Goal: Communication & Community: Participate in discussion

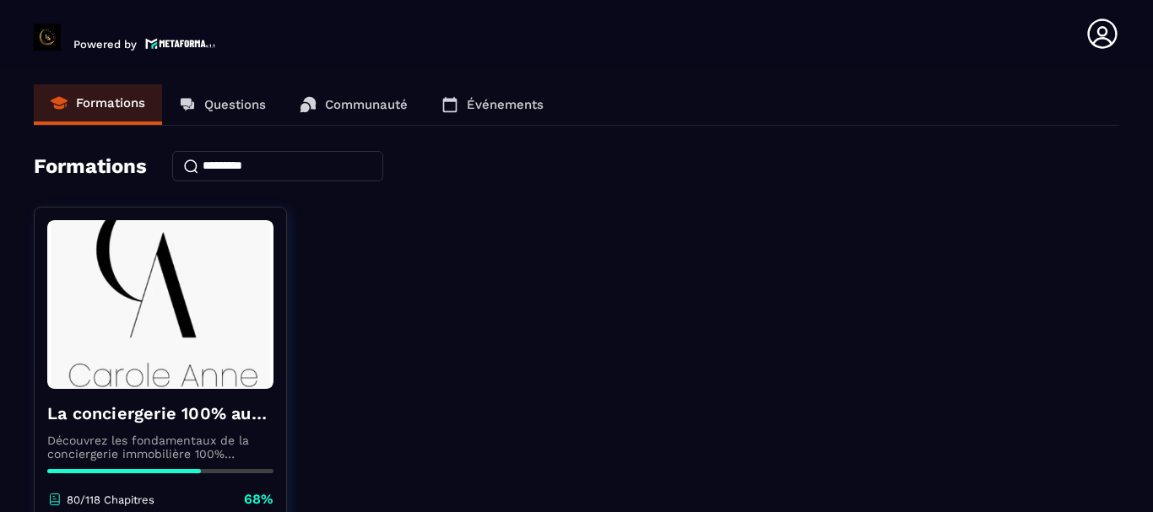
click at [221, 90] on link "Questions" at bounding box center [222, 104] width 121 height 41
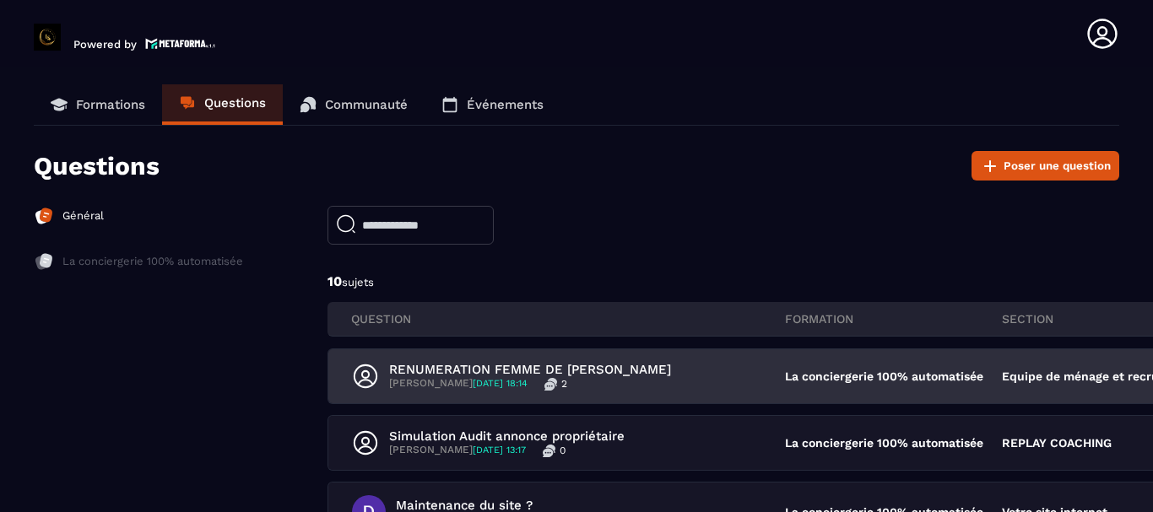
click at [744, 376] on div "RENUMERATION FEMME DE [PERSON_NAME] [DATE] 18:14 2" at bounding box center [568, 376] width 433 height 29
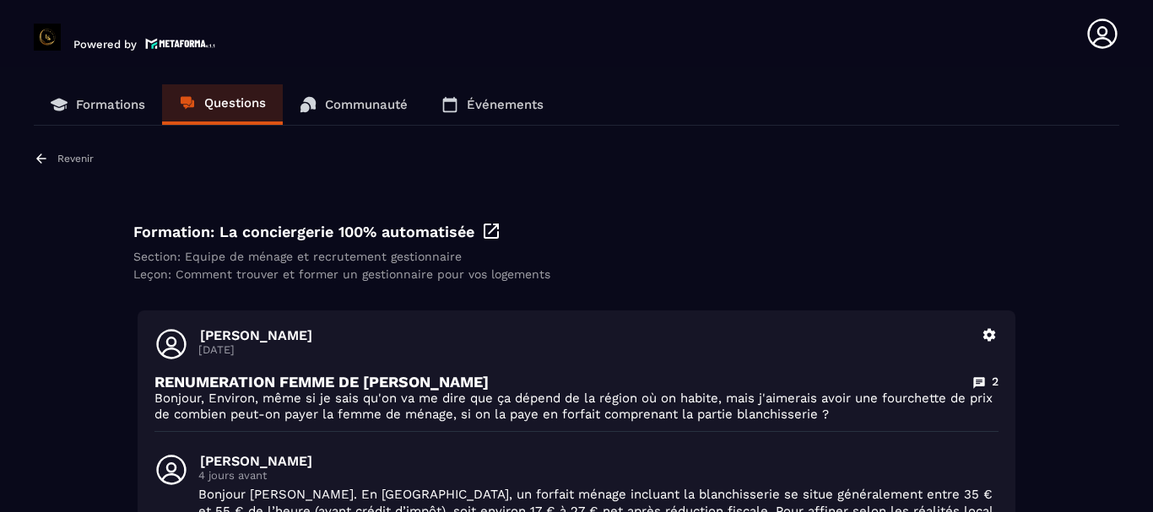
click at [73, 148] on div "Formations Questions Communauté Événements Revenir Formation: La conciergerie 1…" at bounding box center [576, 476] width 1085 height 784
click at [68, 154] on p "Revenir" at bounding box center [75, 159] width 36 height 12
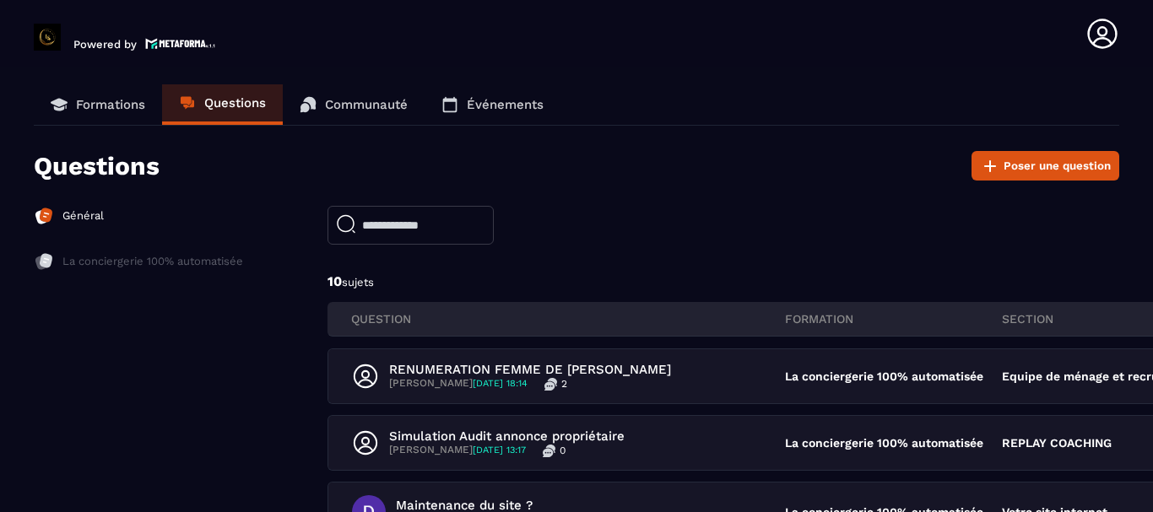
scroll to position [253, 0]
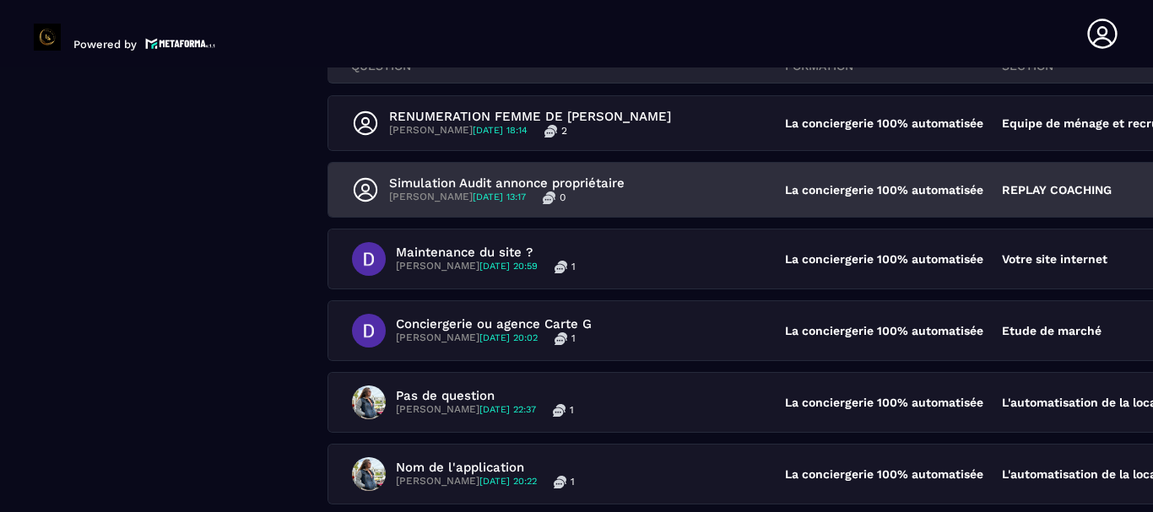
click at [674, 181] on div "Simulation Audit annonce propriétaire [PERSON_NAME] [DATE] 13:17 0" at bounding box center [568, 190] width 433 height 29
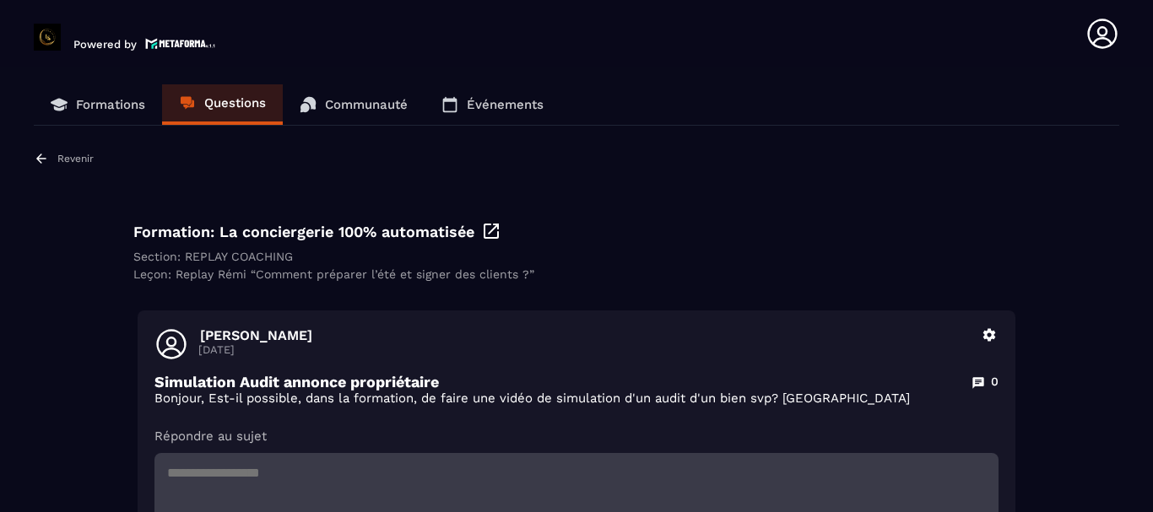
click at [71, 154] on p "Revenir" at bounding box center [75, 159] width 36 height 12
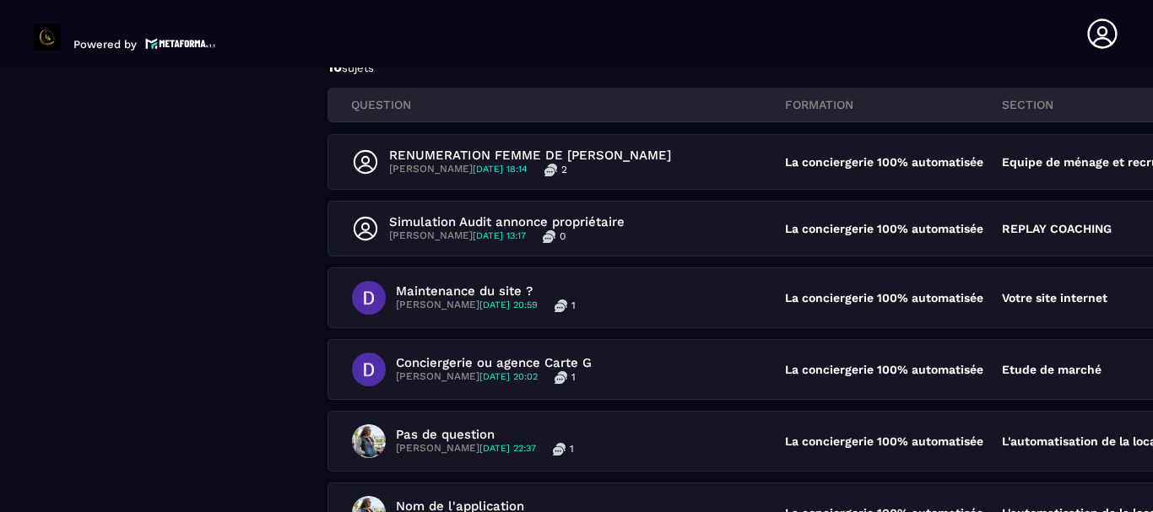
scroll to position [253, 0]
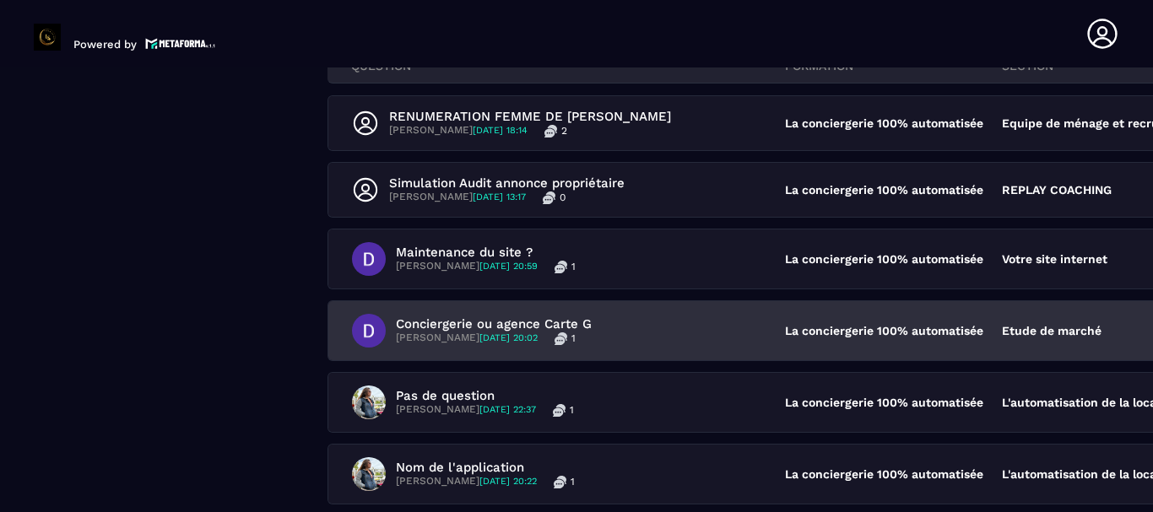
click at [672, 322] on div "Conciergerie ou agence Carte G [PERSON_NAME] [DATE] 20:02 1" at bounding box center [568, 331] width 433 height 34
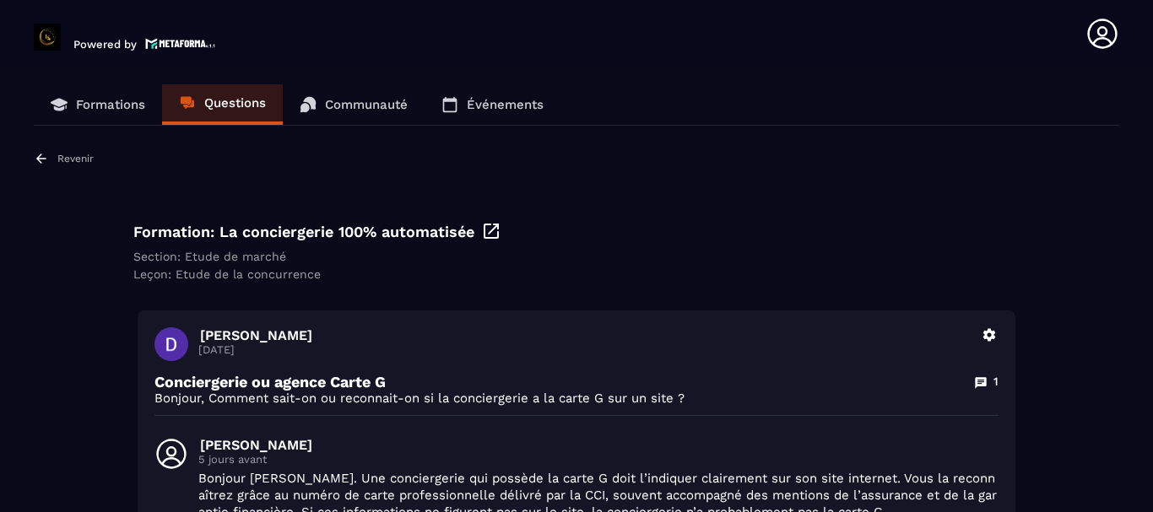
click at [67, 156] on p "Revenir" at bounding box center [75, 159] width 36 height 12
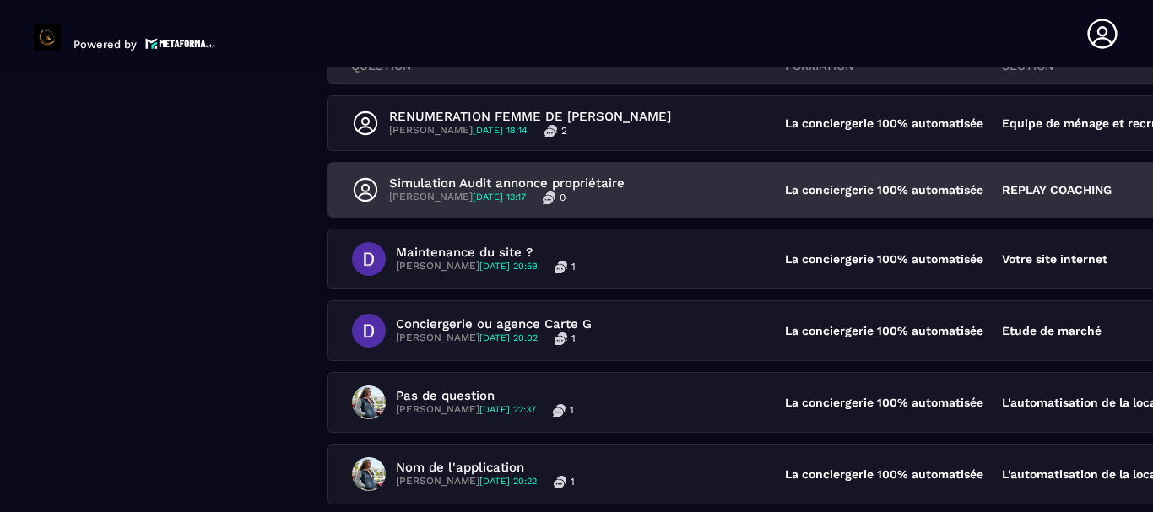
scroll to position [506, 0]
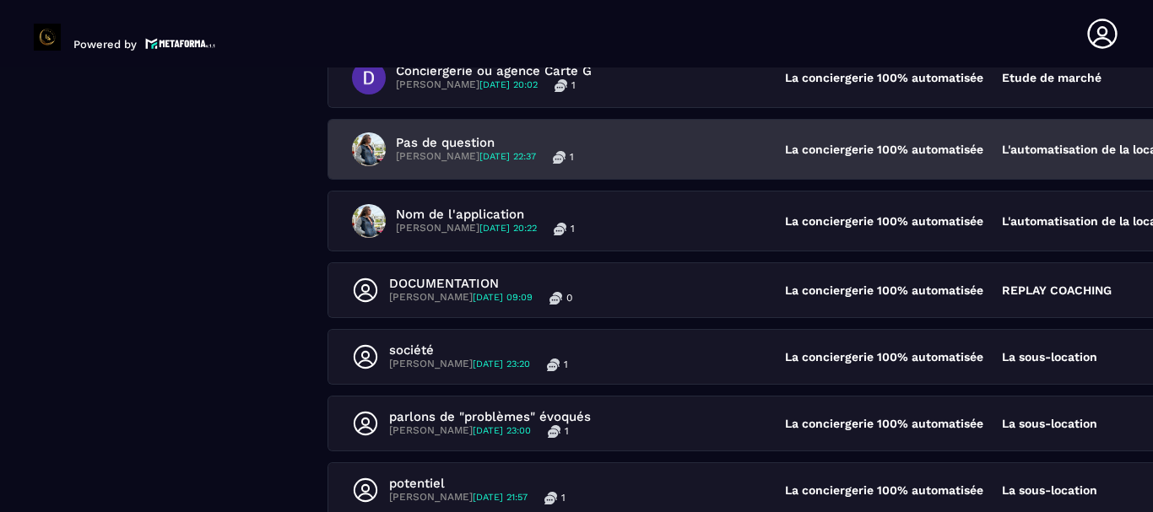
click at [670, 135] on div "Pas de question [PERSON_NAME] [DATE] 22:37 1" at bounding box center [568, 150] width 433 height 34
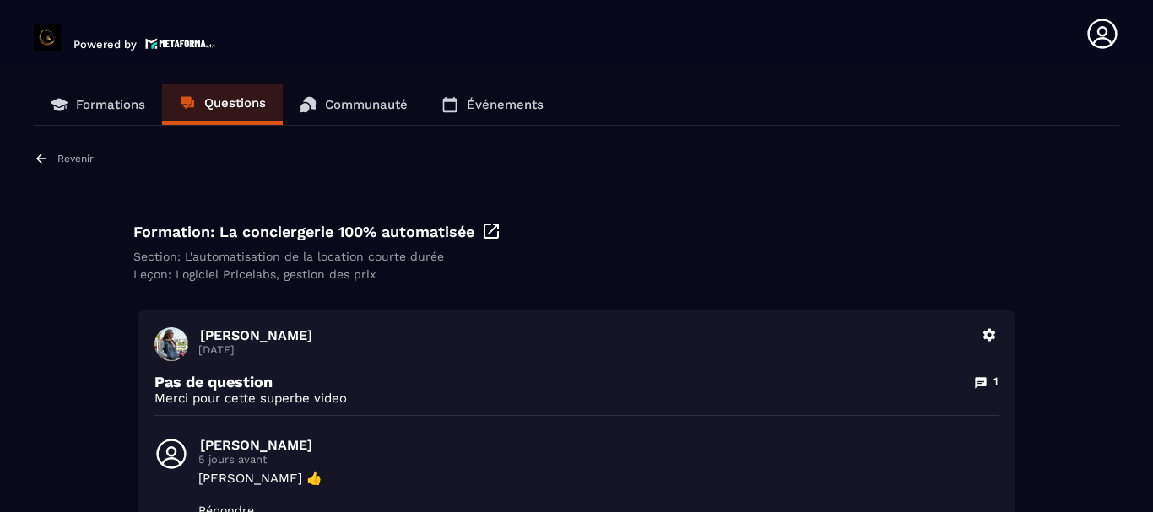
click at [65, 154] on p "Revenir" at bounding box center [75, 159] width 36 height 12
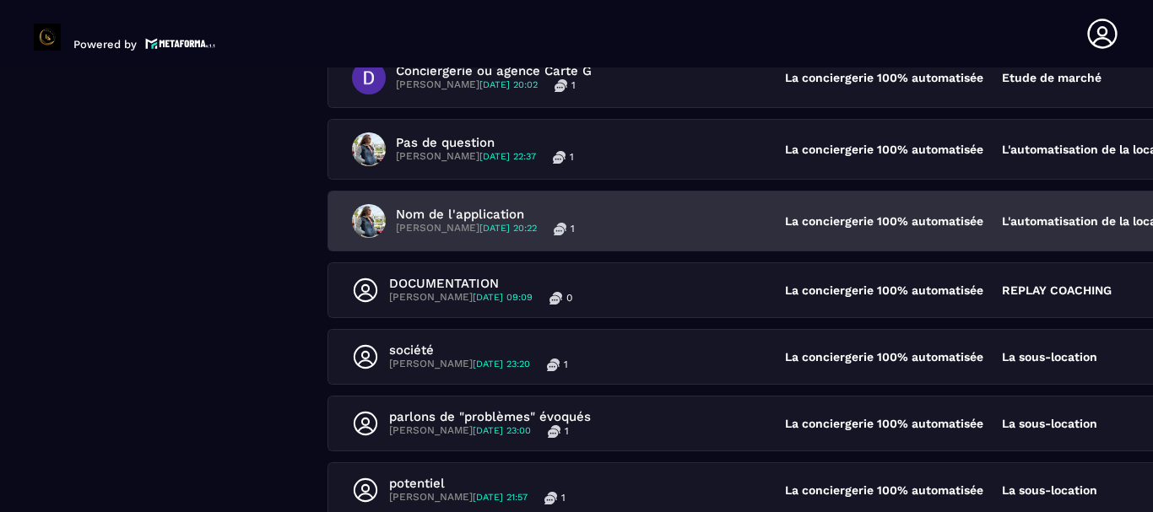
scroll to position [671, 0]
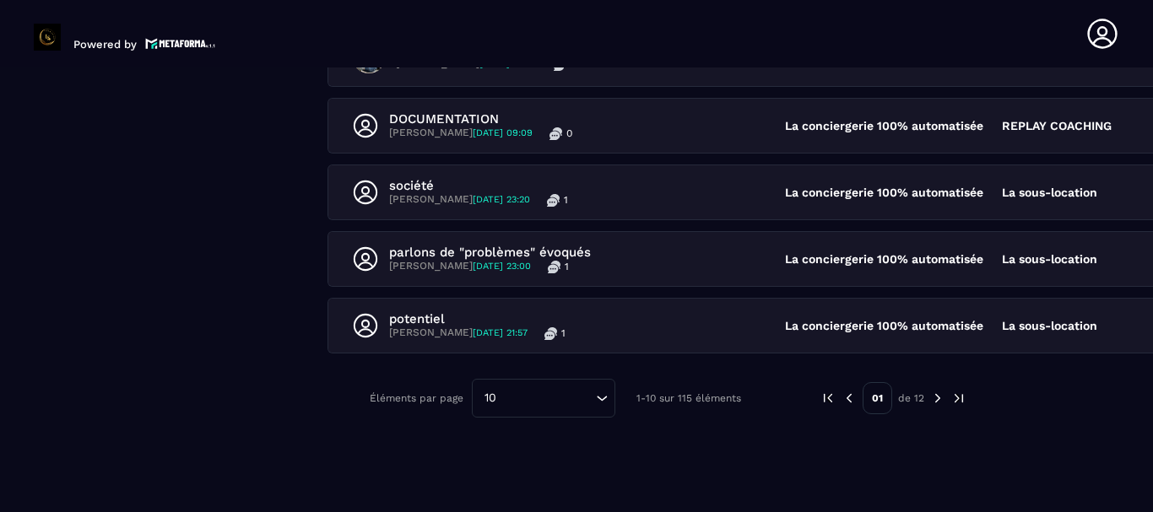
click at [930, 397] on img at bounding box center [937, 398] width 15 height 15
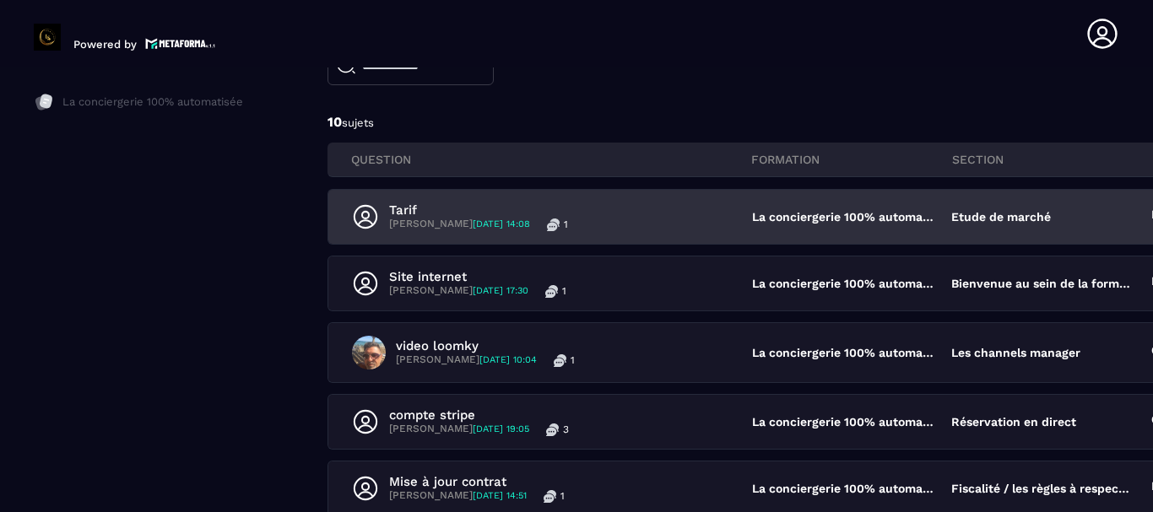
scroll to position [413, 0]
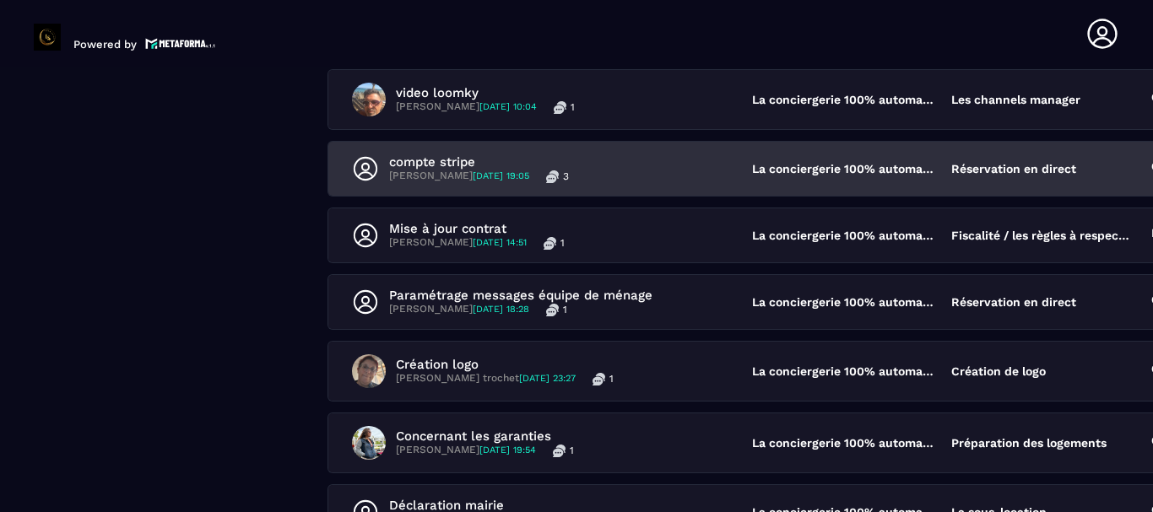
click at [581, 166] on div "compte stripe [PERSON_NAME] [DATE] 19:05 3" at bounding box center [552, 168] width 400 height 29
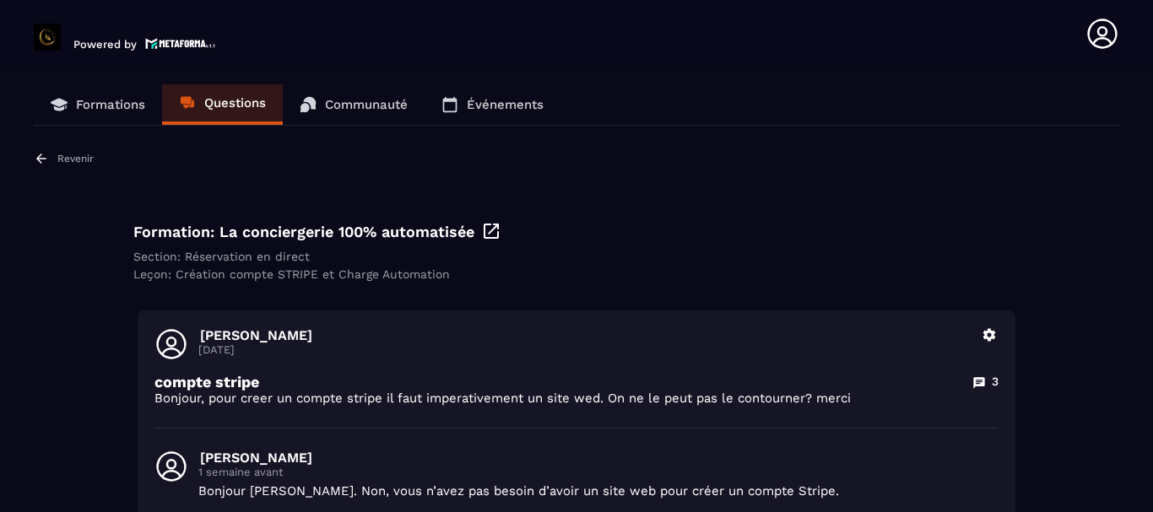
click at [68, 152] on div "Revenir" at bounding box center [64, 158] width 60 height 15
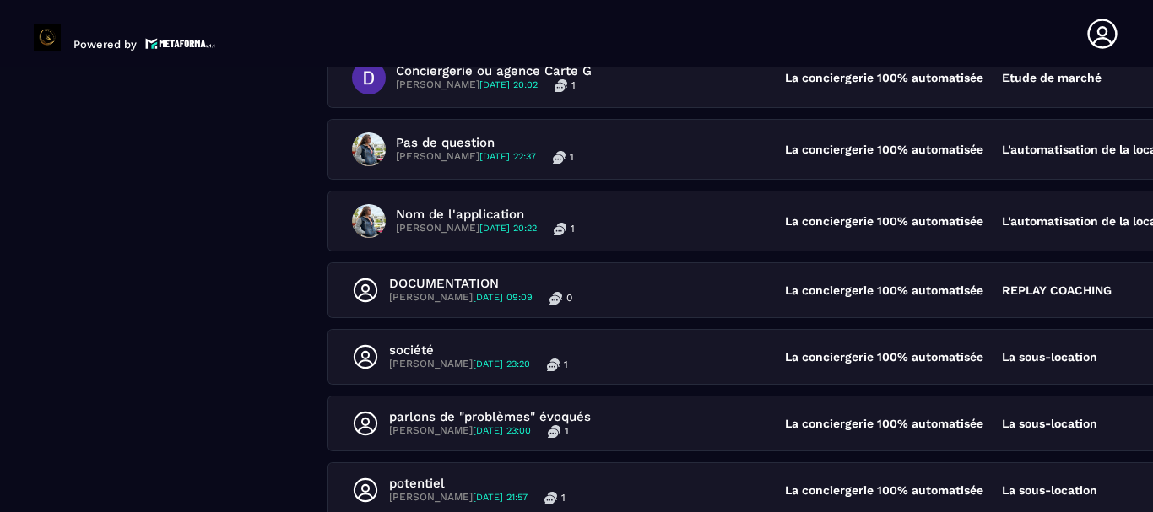
scroll to position [671, 0]
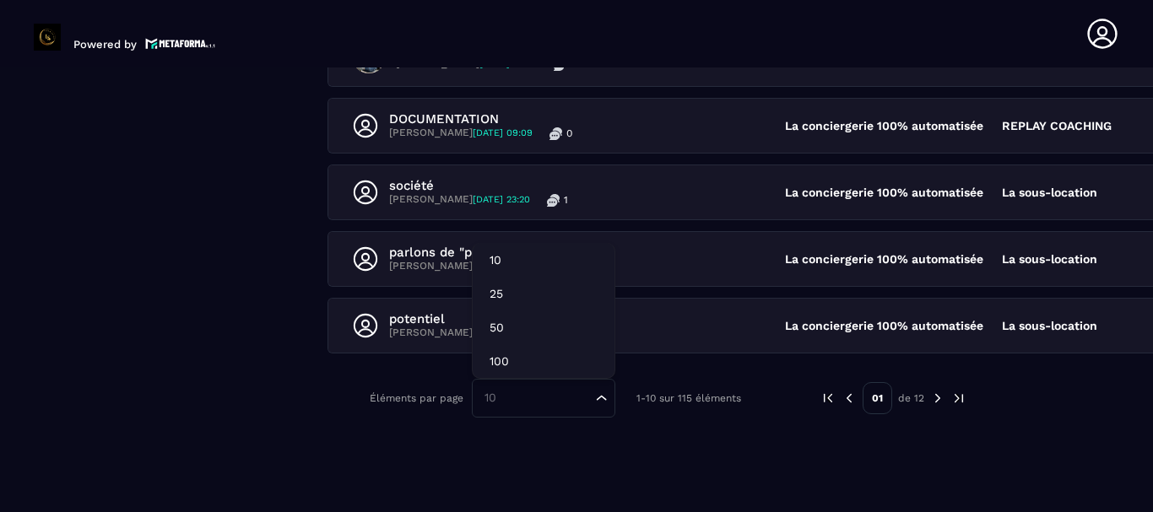
click at [606, 394] on icon "Search for option" at bounding box center [601, 398] width 17 height 17
click at [582, 361] on p "100" at bounding box center [544, 361] width 108 height 17
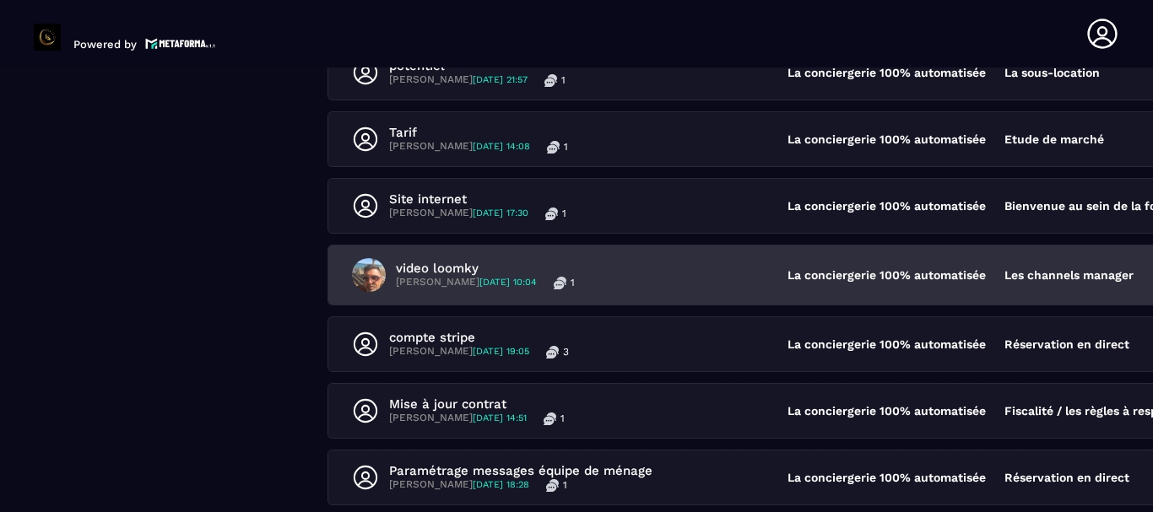
scroll to position [1177, 0]
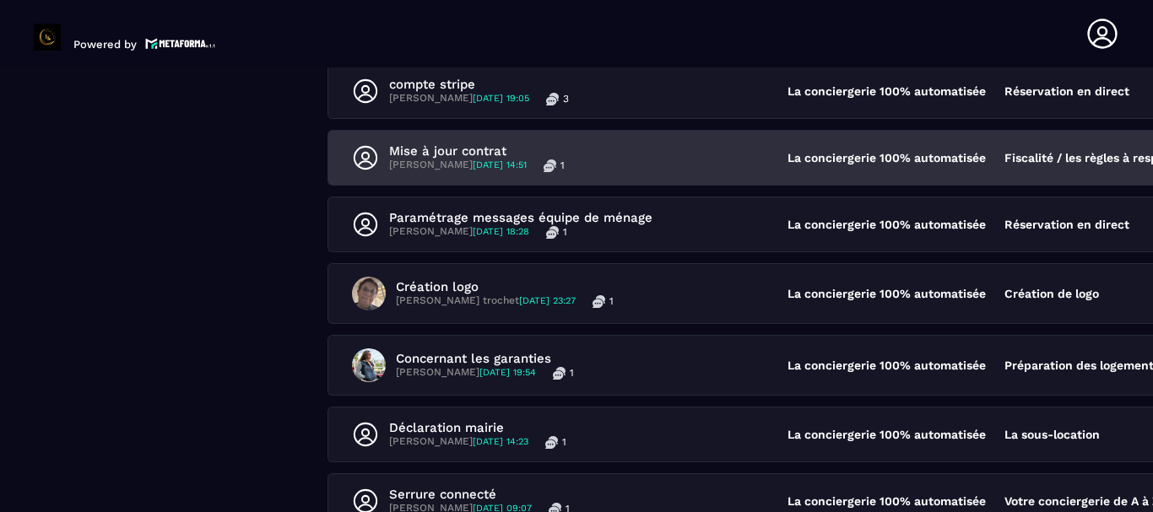
click at [670, 155] on div "Mise à jour contrat [PERSON_NAME] [DATE] 14:51 1" at bounding box center [570, 157] width 436 height 29
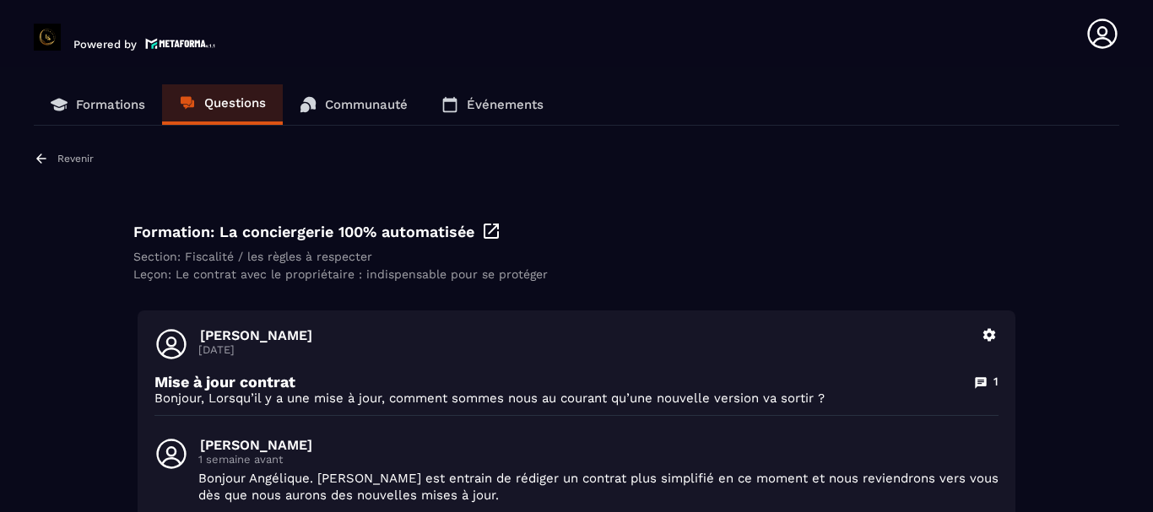
click at [64, 156] on p "Revenir" at bounding box center [75, 159] width 36 height 12
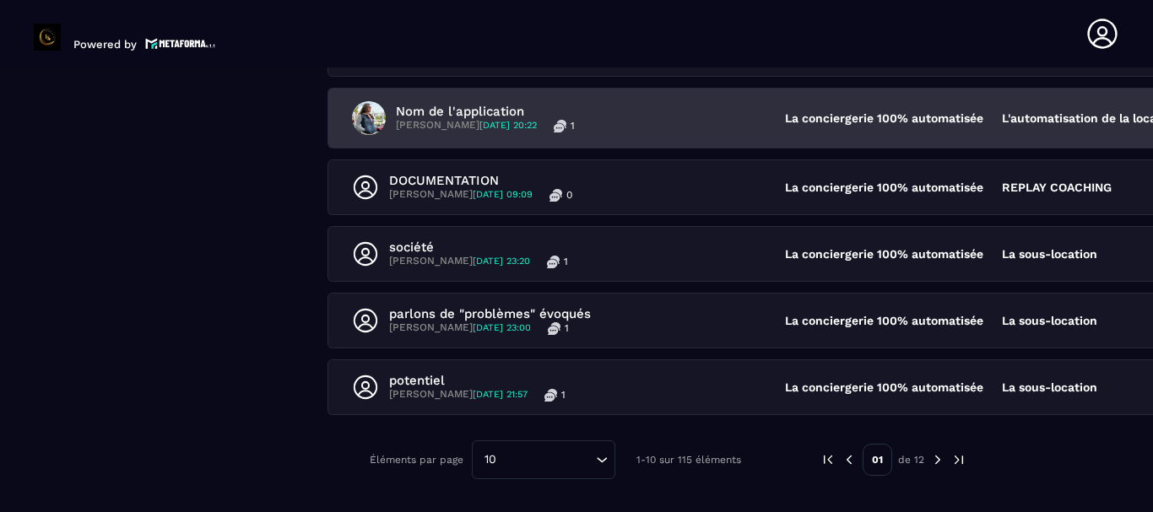
scroll to position [671, 0]
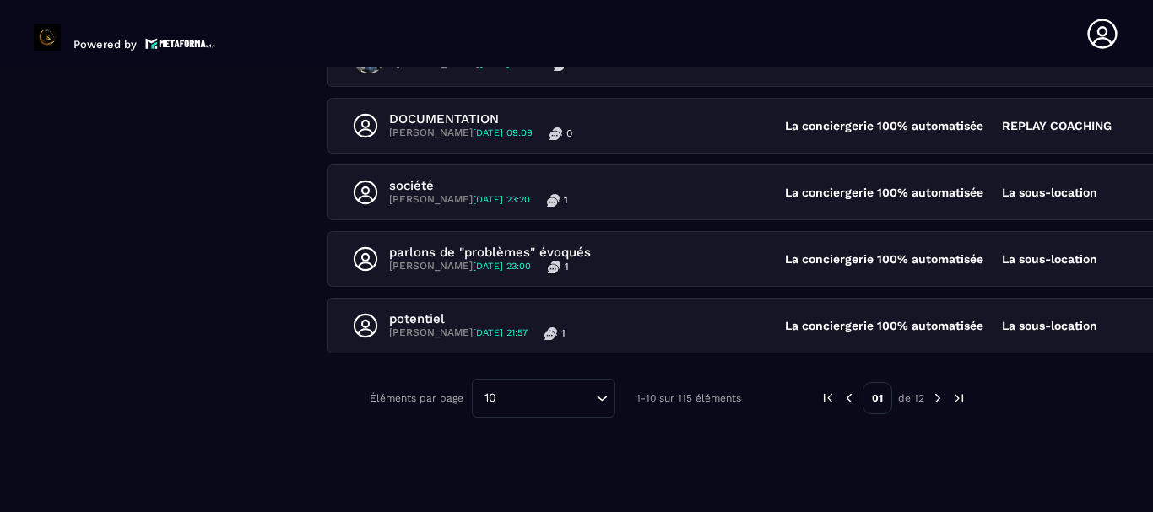
click at [602, 398] on icon "Search for option" at bounding box center [601, 398] width 17 height 17
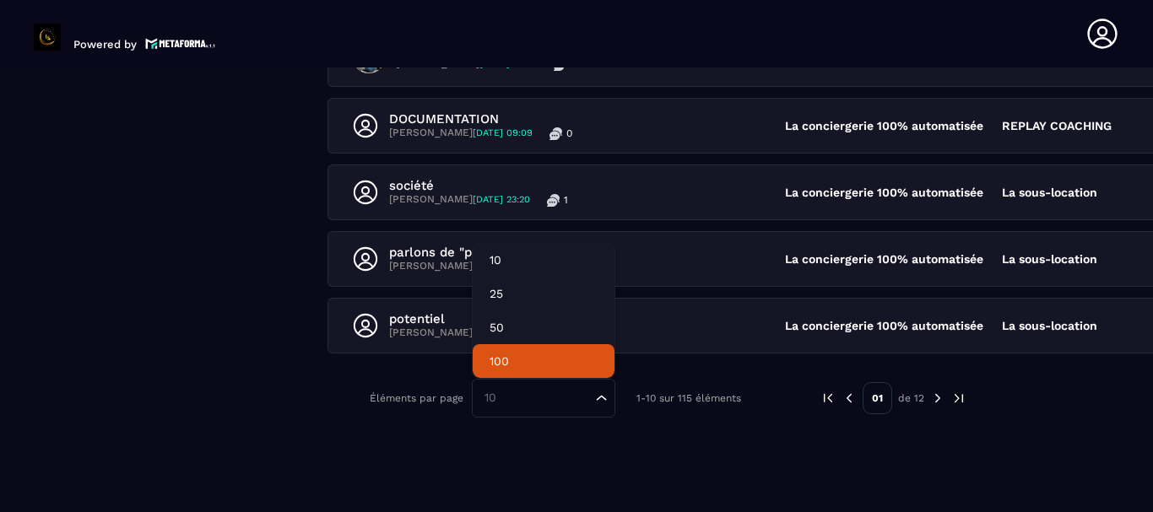
click at [552, 360] on p "100" at bounding box center [544, 361] width 108 height 17
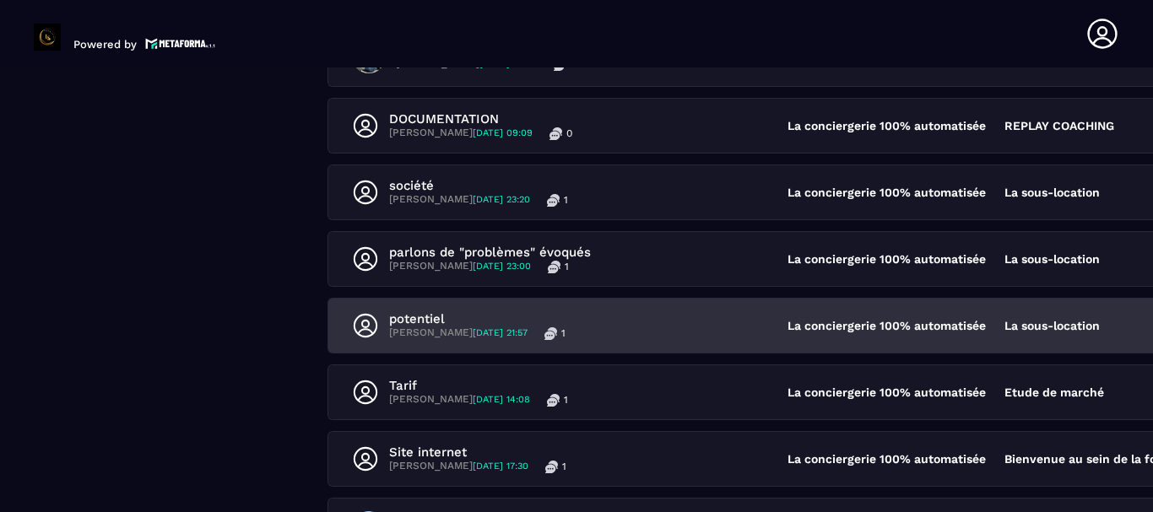
scroll to position [1177, 0]
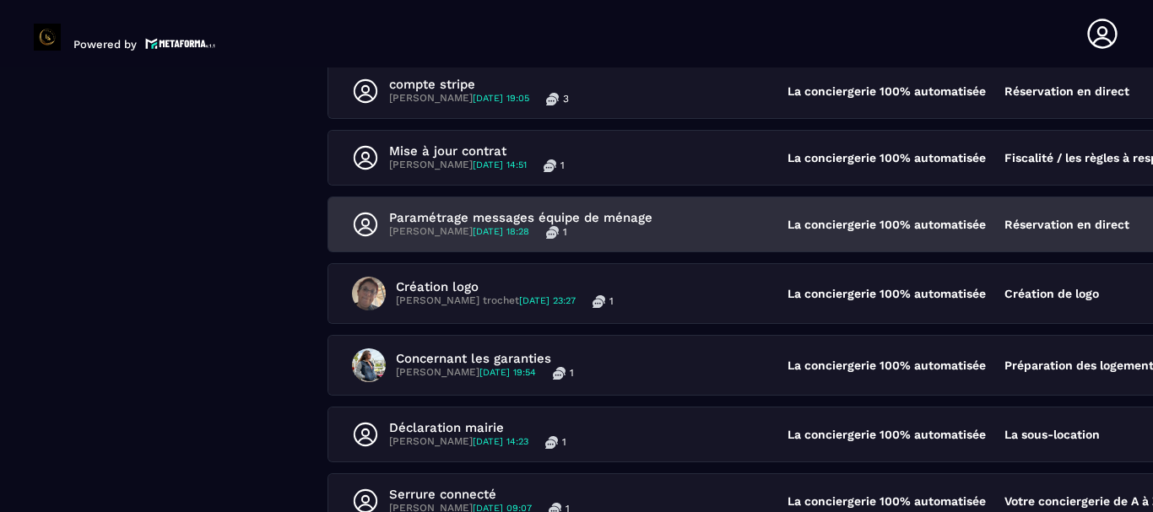
click at [694, 209] on div "Paramétrage messages équipe de ménage [PERSON_NAME] [DATE] 18:28 1 La concierge…" at bounding box center [895, 224] width 1135 height 54
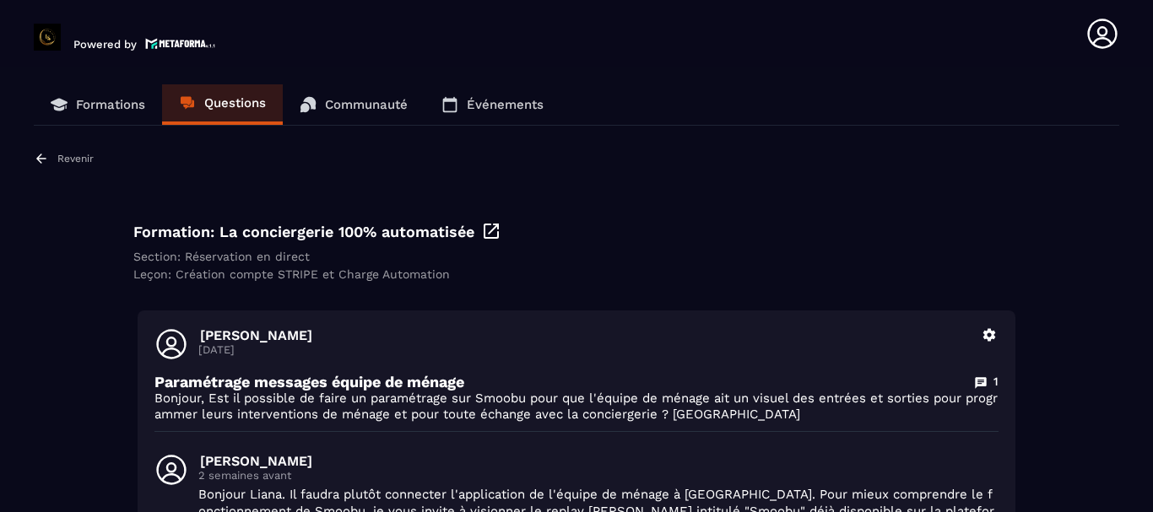
click at [84, 149] on div "Formations Questions Communauté Événements Revenir Formation: La conciergerie 1…" at bounding box center [576, 442] width 1085 height 717
click at [74, 154] on p "Revenir" at bounding box center [75, 159] width 36 height 12
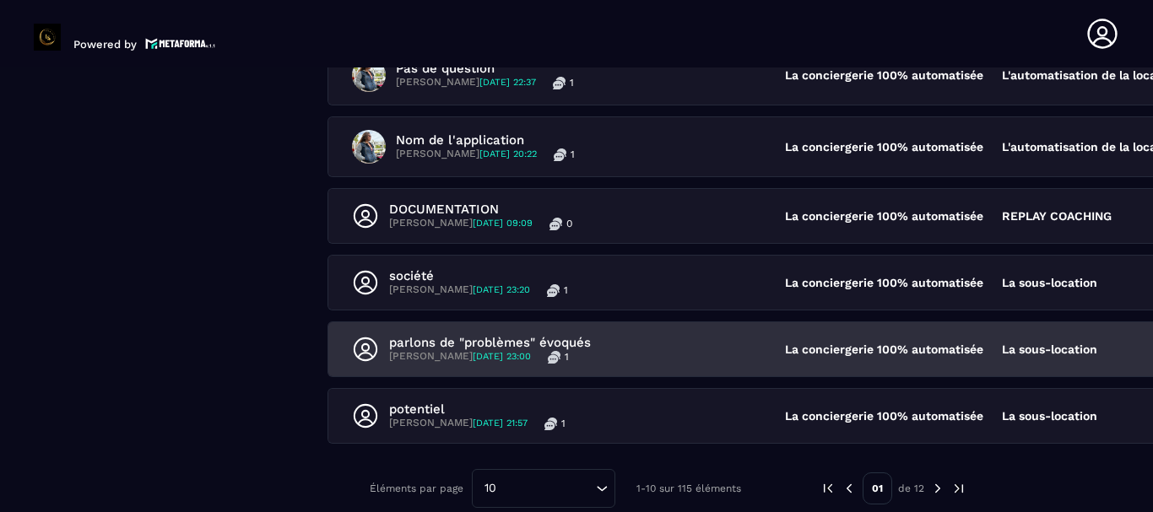
scroll to position [671, 0]
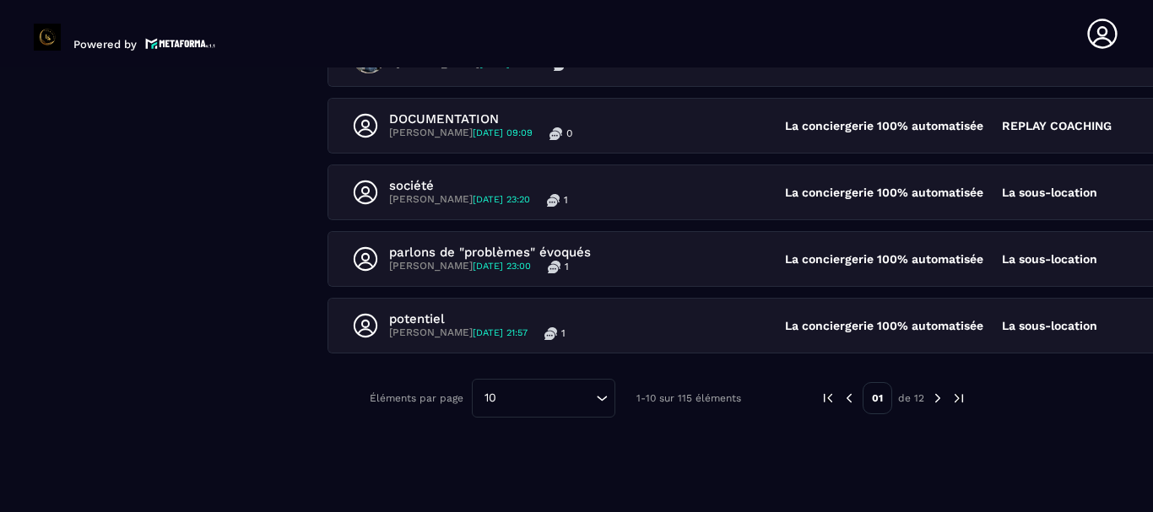
click at [494, 385] on div "10 Loading..." at bounding box center [543, 398] width 143 height 39
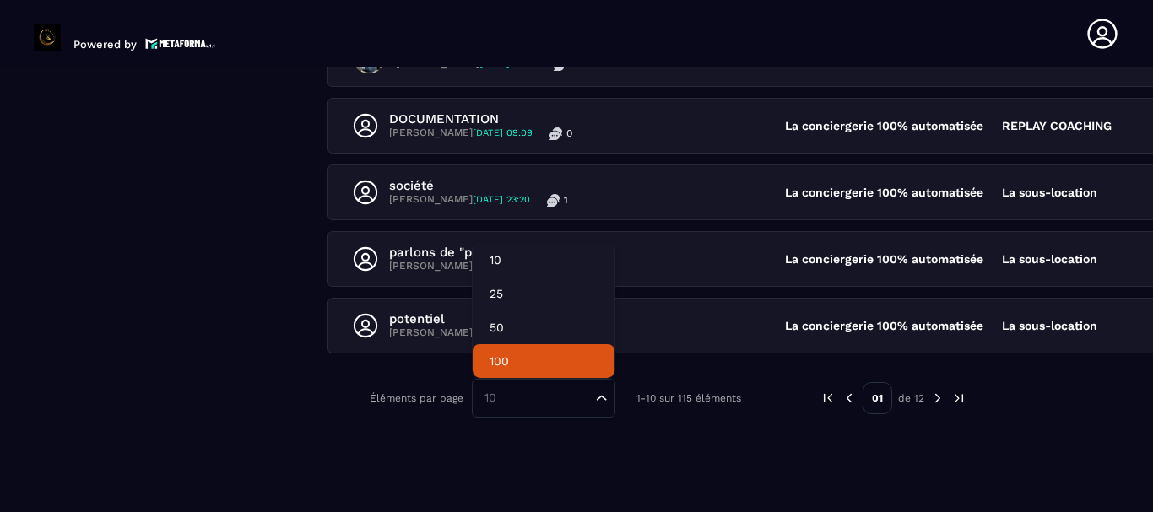
click at [499, 366] on p "100" at bounding box center [544, 361] width 108 height 17
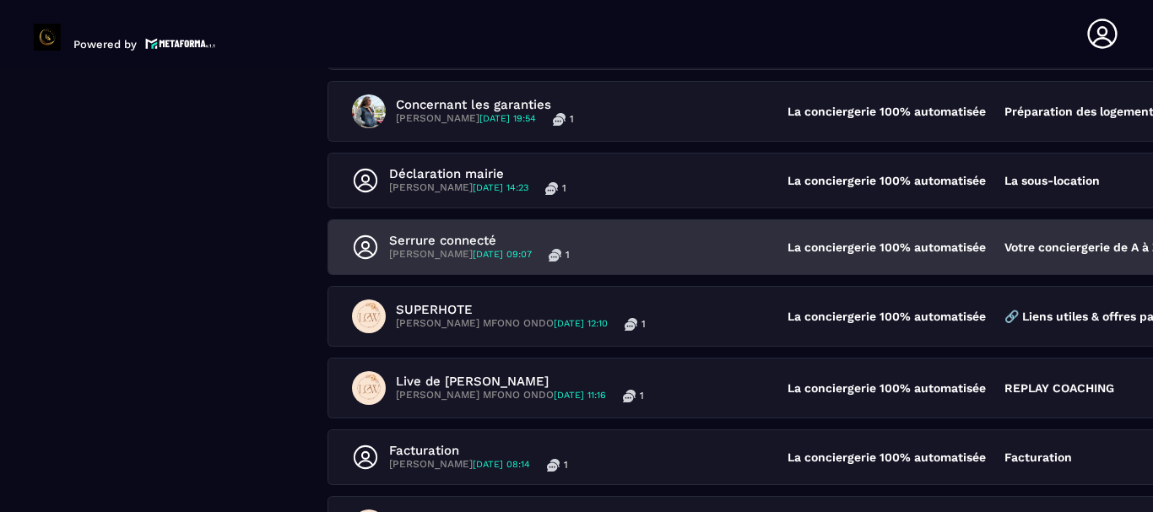
scroll to position [1431, 0]
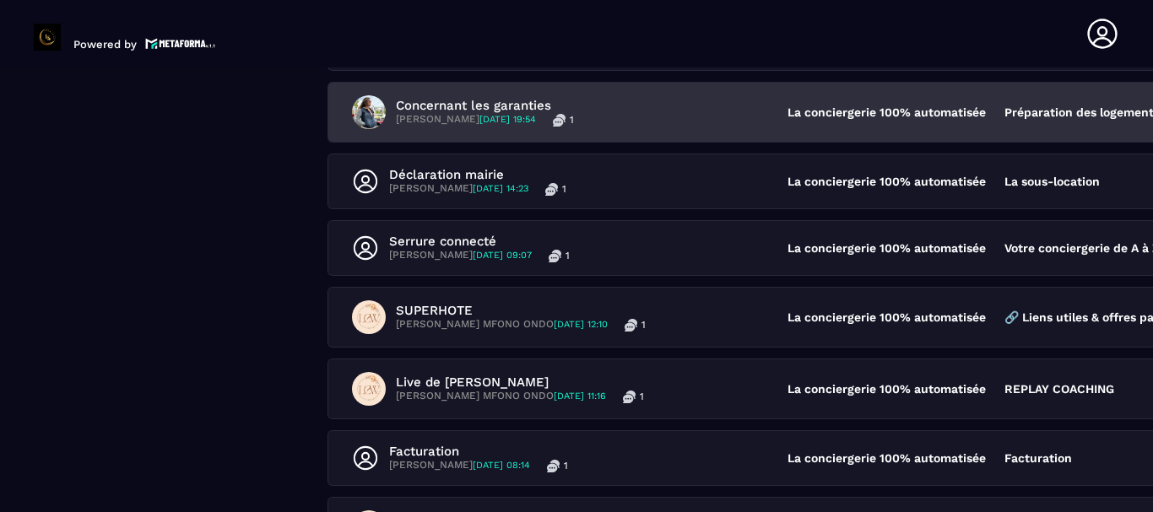
click at [676, 110] on div "Concernant les garanties [PERSON_NAME] [DATE] 19:54 1" at bounding box center [570, 112] width 436 height 34
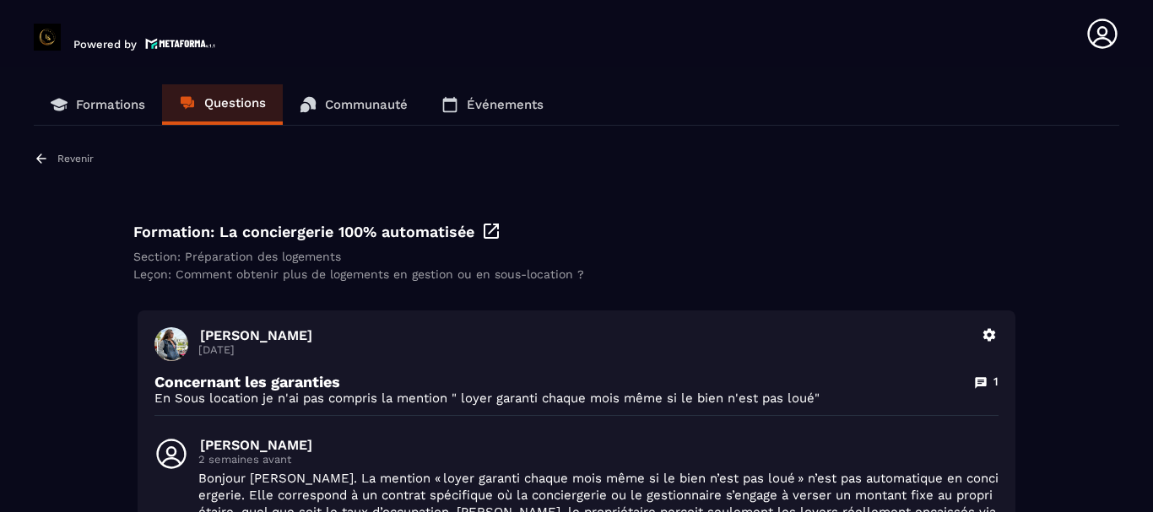
click at [73, 152] on div "Revenir" at bounding box center [64, 158] width 60 height 15
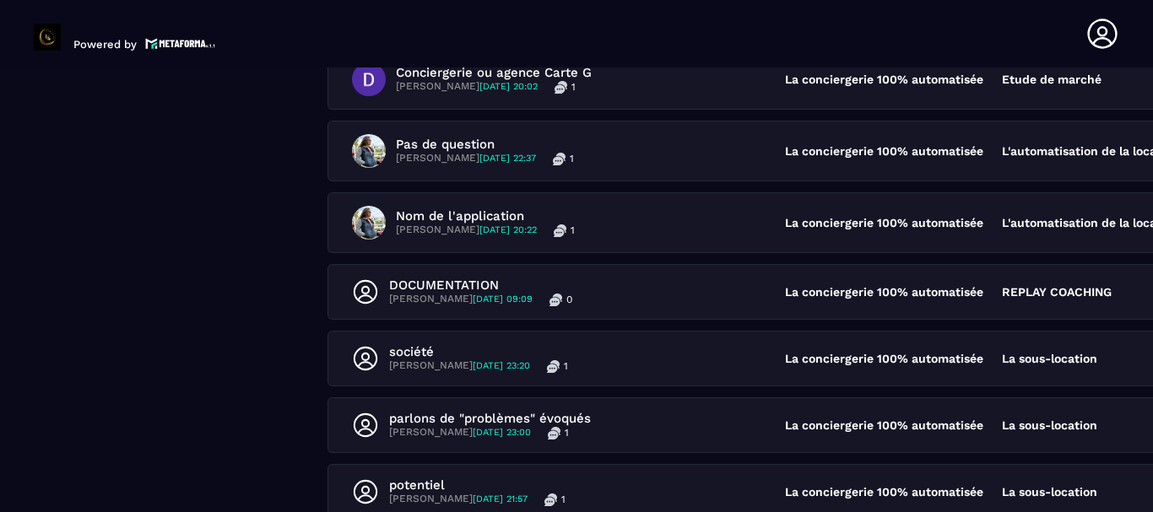
scroll to position [671, 0]
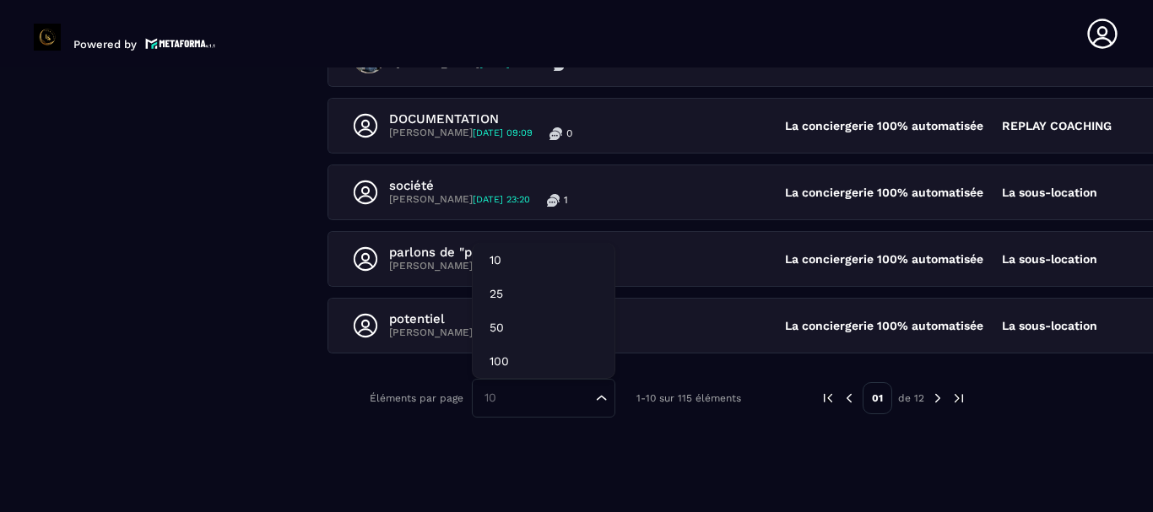
click at [579, 392] on input "Search for option" at bounding box center [535, 398] width 113 height 19
click at [528, 358] on p "100" at bounding box center [544, 361] width 108 height 17
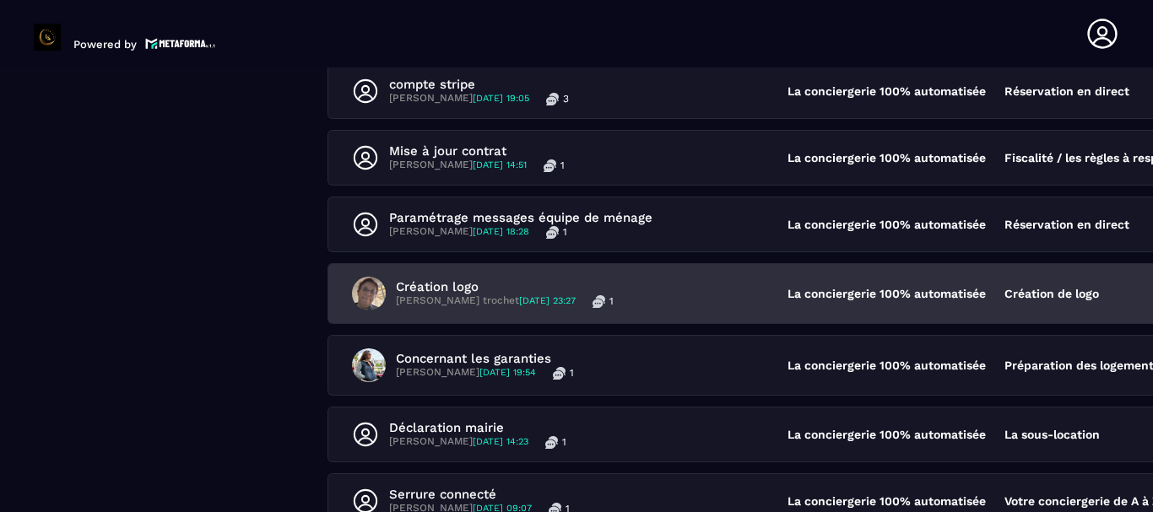
scroll to position [1431, 0]
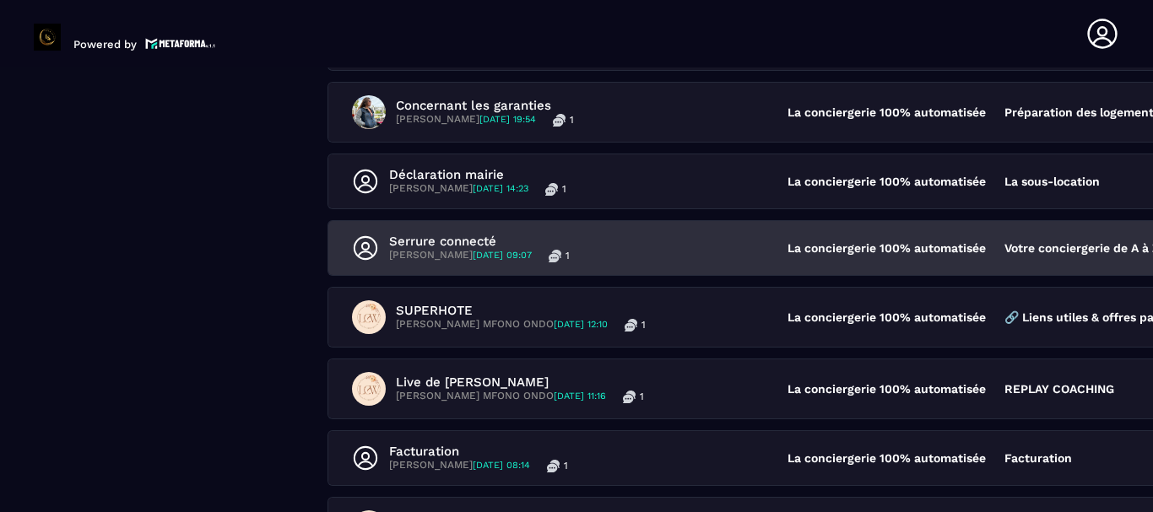
click at [655, 243] on div "Serrure connecté [PERSON_NAME] [DATE] 09:07 1" at bounding box center [570, 248] width 436 height 29
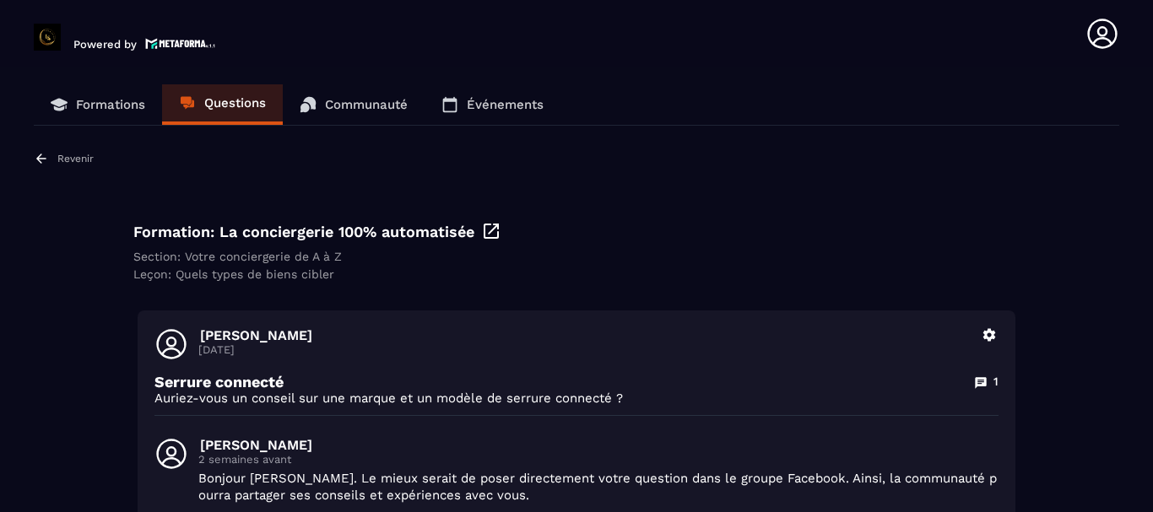
click at [71, 156] on p "Revenir" at bounding box center [75, 159] width 36 height 12
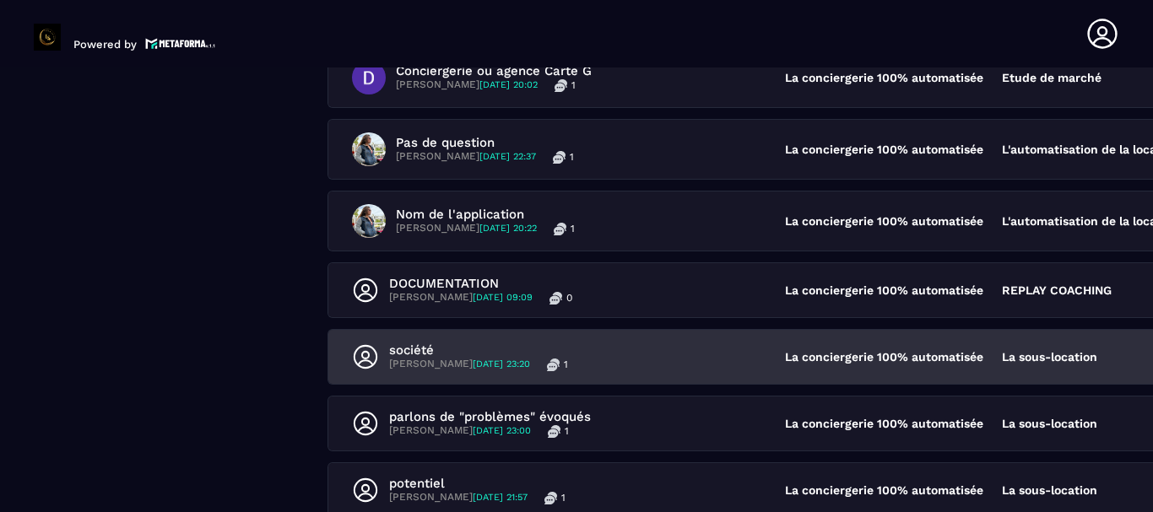
scroll to position [671, 0]
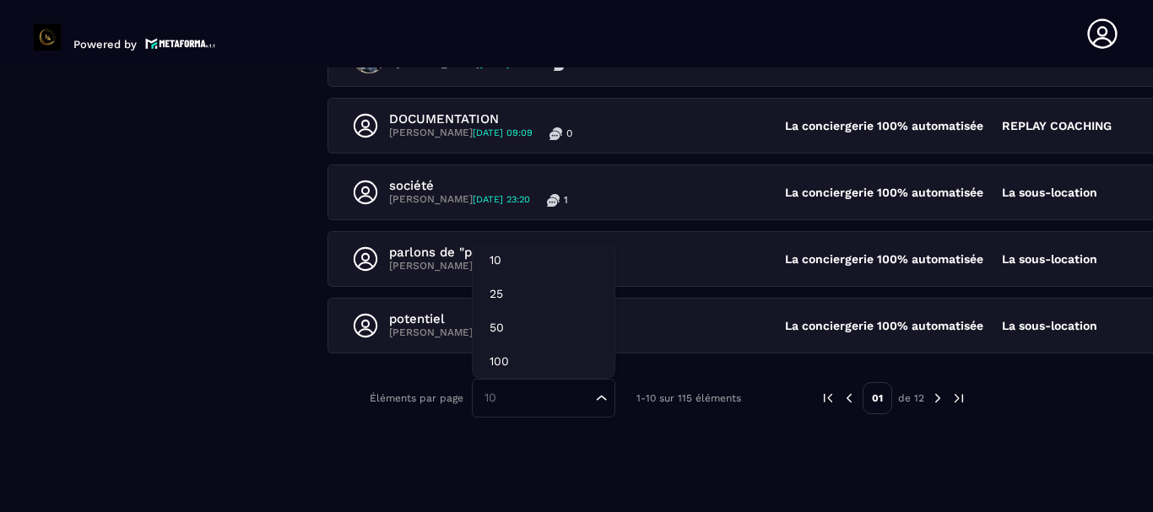
click at [555, 396] on input "Search for option" at bounding box center [535, 398] width 113 height 19
click at [520, 364] on p "100" at bounding box center [544, 361] width 108 height 17
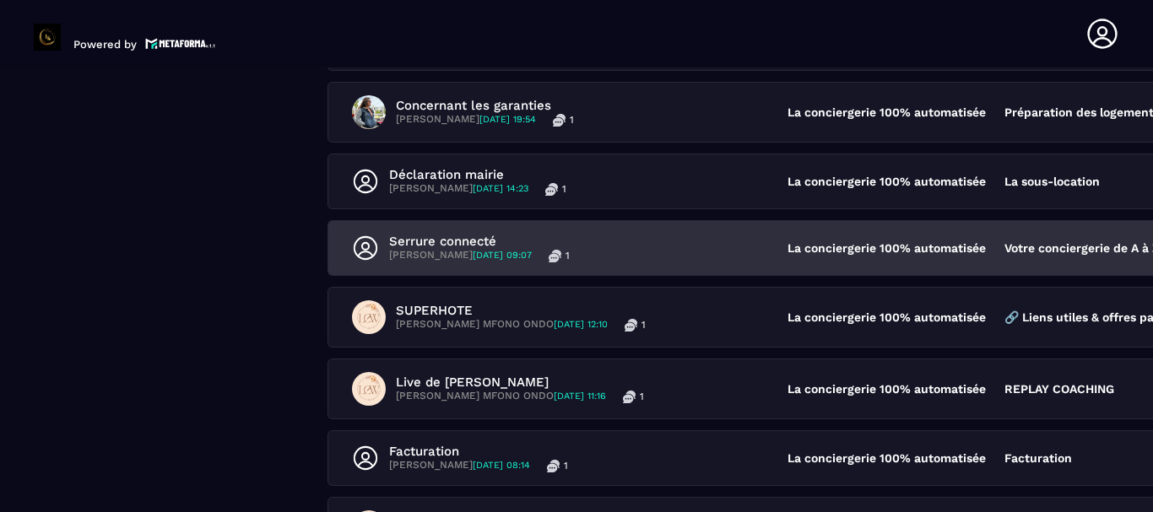
scroll to position [1684, 0]
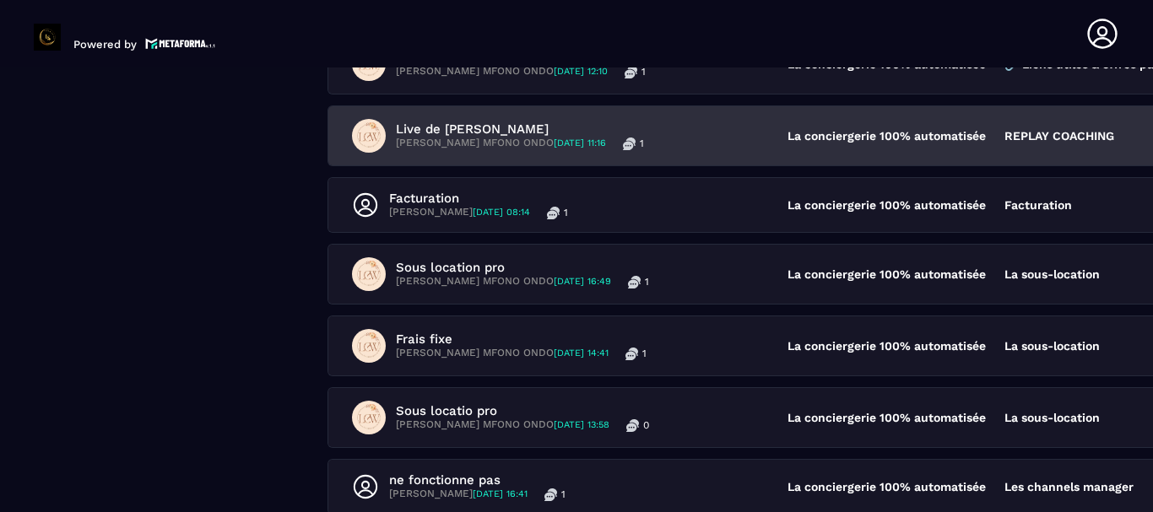
click at [687, 134] on div "Live de [PERSON_NAME] MFONO ONDO [DATE] 11:16 1" at bounding box center [570, 136] width 436 height 34
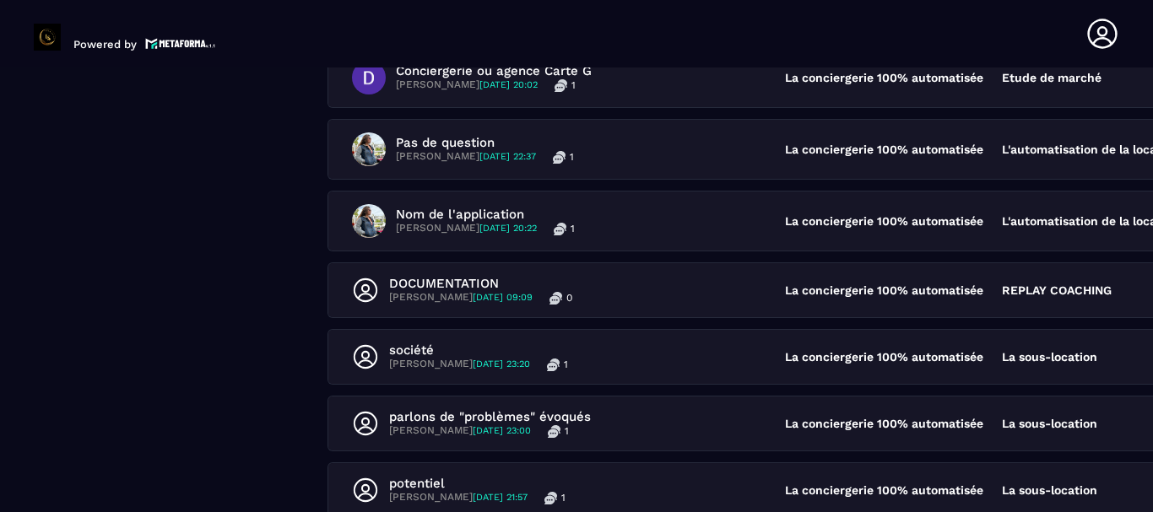
scroll to position [671, 0]
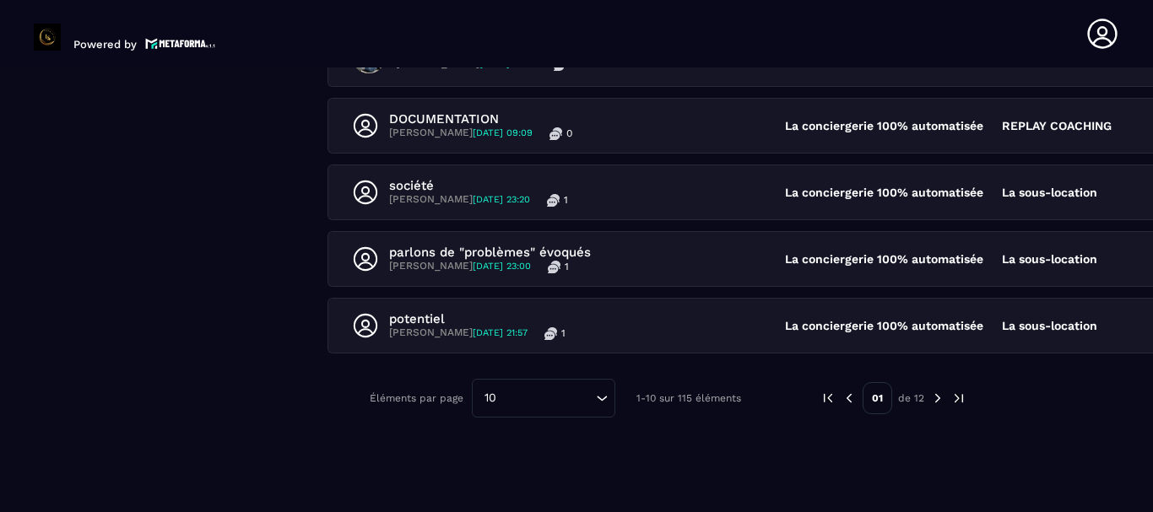
click at [528, 397] on input "Search for option" at bounding box center [546, 398] width 89 height 19
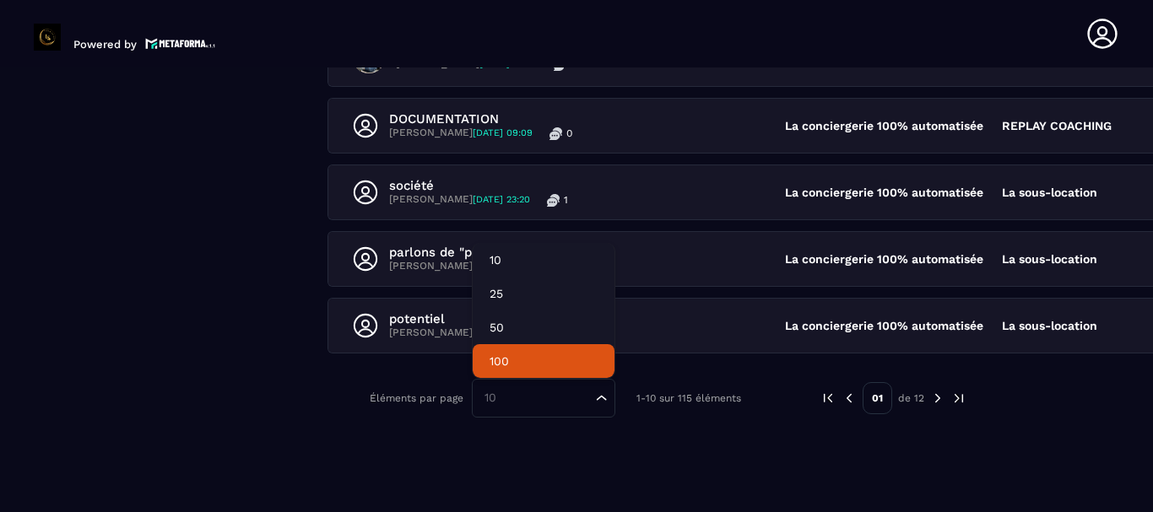
click at [517, 367] on p "100" at bounding box center [544, 361] width 108 height 17
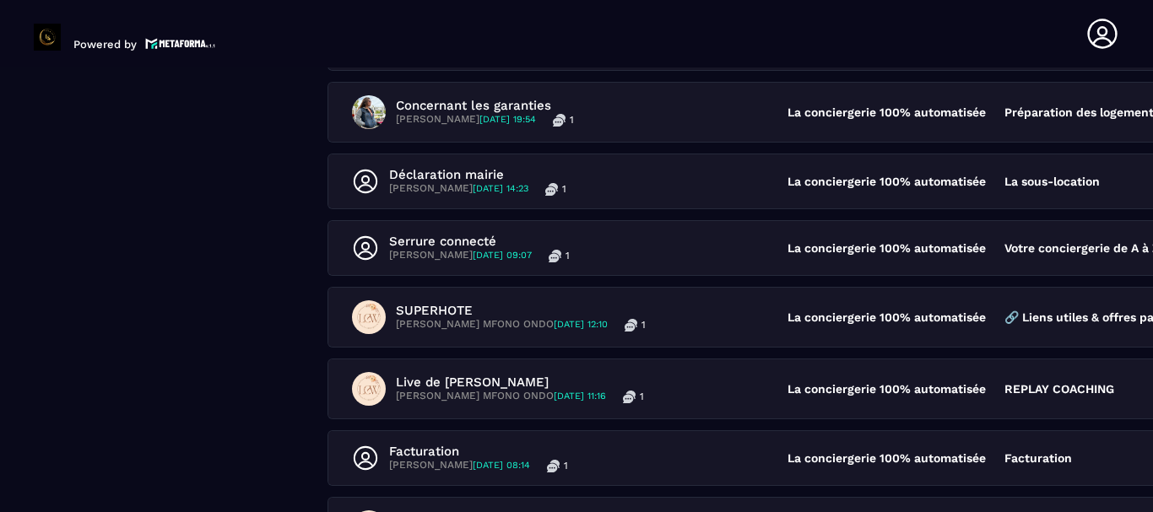
scroll to position [1684, 0]
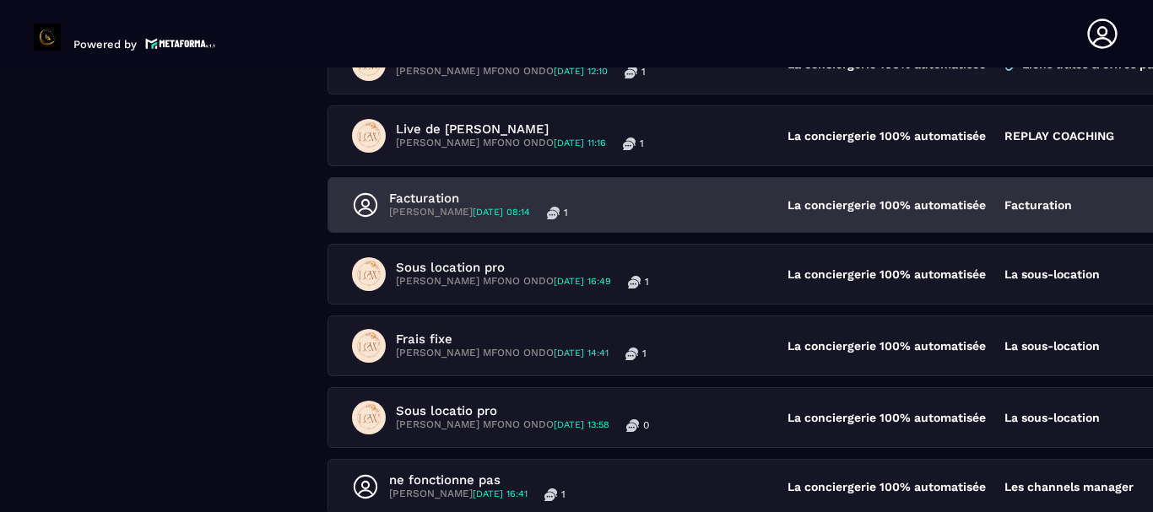
click at [646, 201] on div "Facturation [PERSON_NAME] [DATE] 08:14 1" at bounding box center [570, 205] width 436 height 29
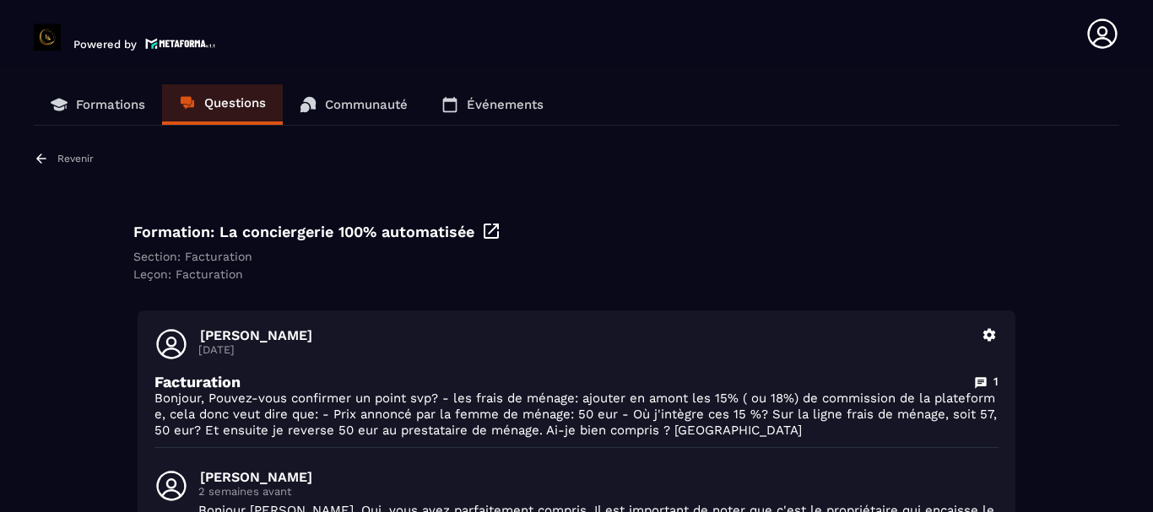
click at [69, 156] on p "Revenir" at bounding box center [75, 159] width 36 height 12
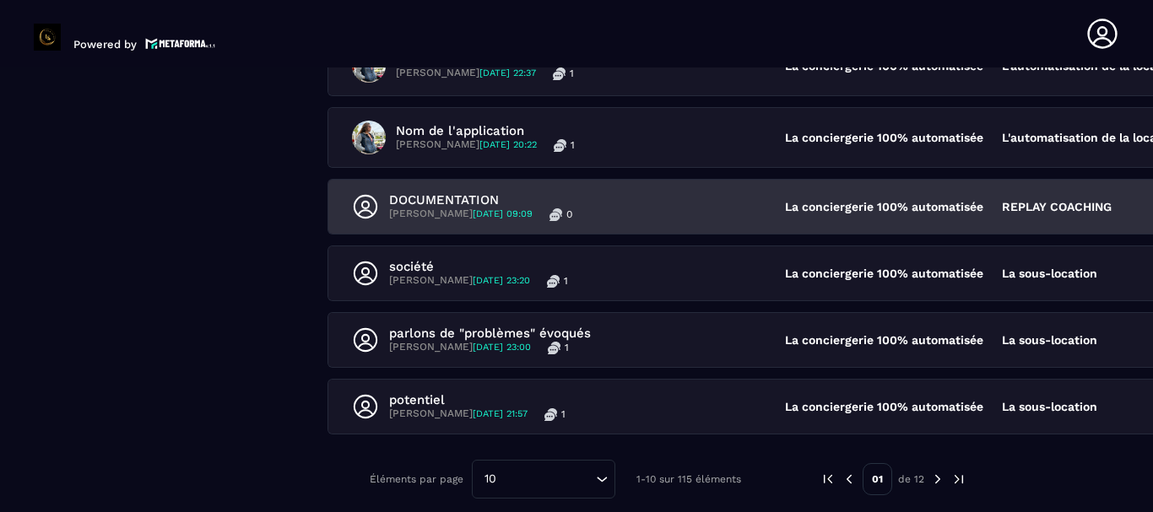
scroll to position [671, 0]
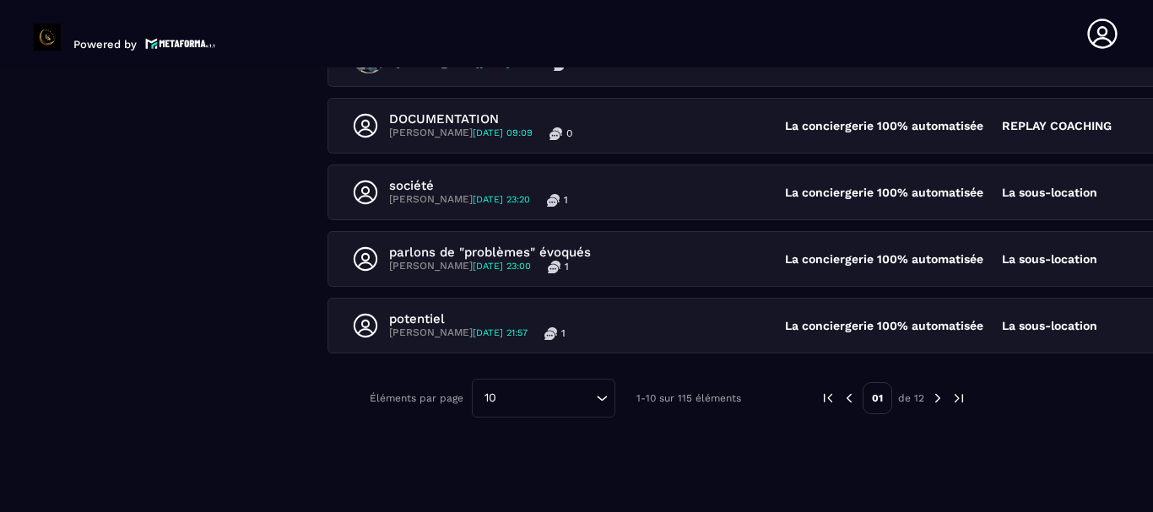
click at [549, 395] on input "Search for option" at bounding box center [546, 398] width 89 height 19
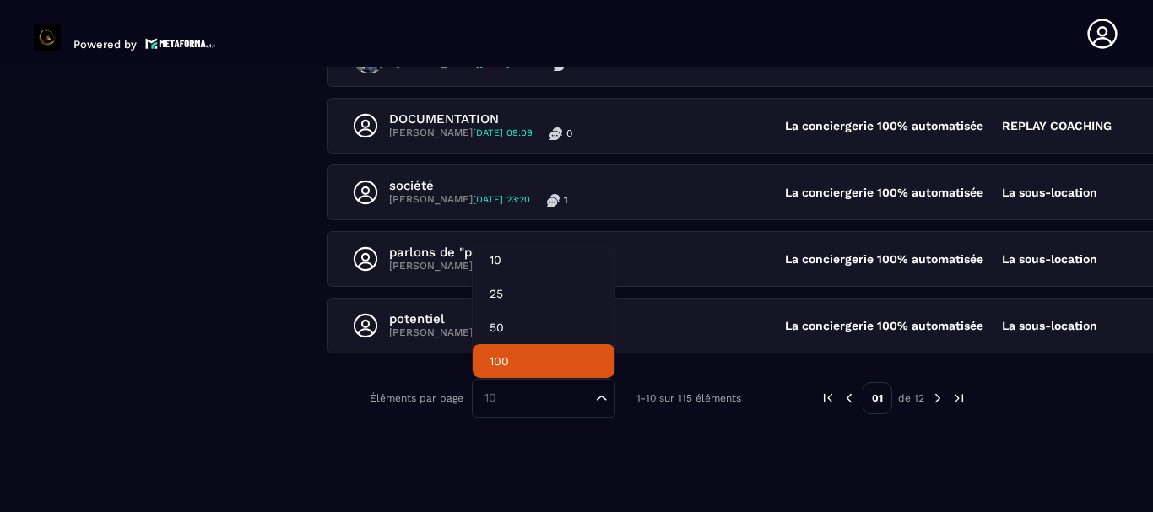
click at [523, 363] on p "100" at bounding box center [544, 361] width 108 height 17
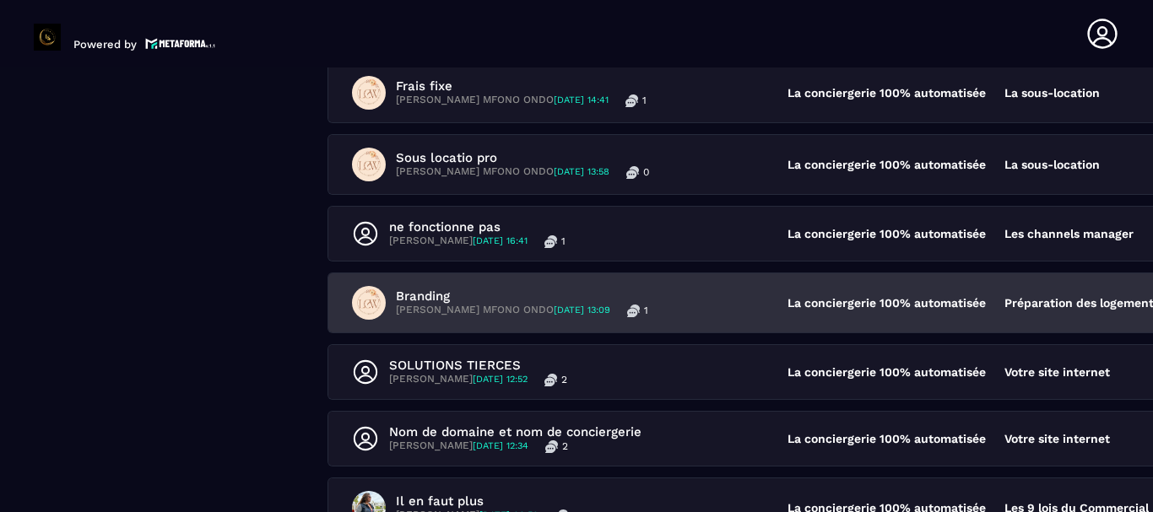
scroll to position [2190, 0]
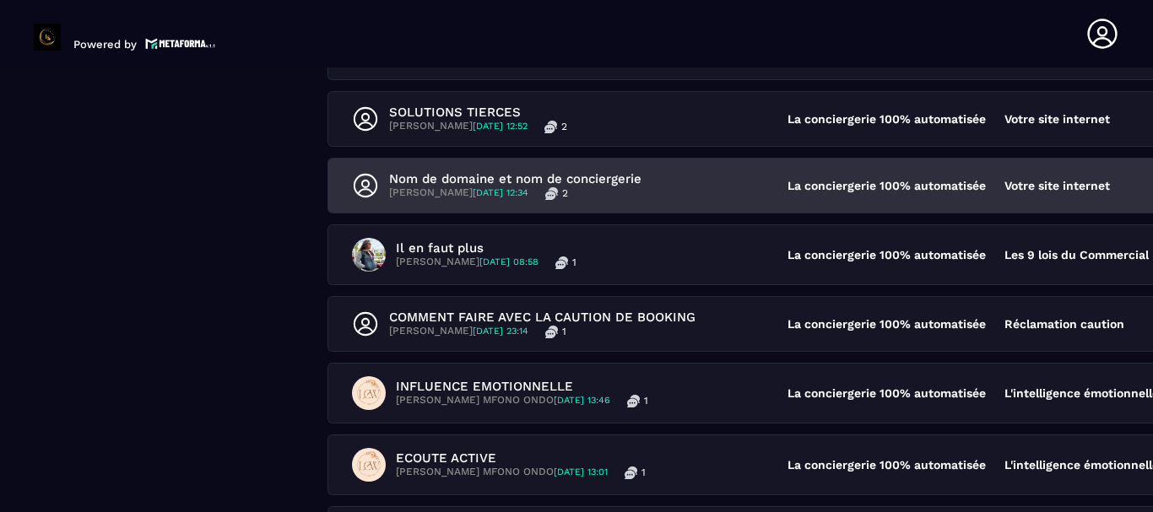
click at [696, 175] on div "Nom de domaine et nom de conciergerie [PERSON_NAME] [DATE] 12:34 2" at bounding box center [570, 185] width 436 height 29
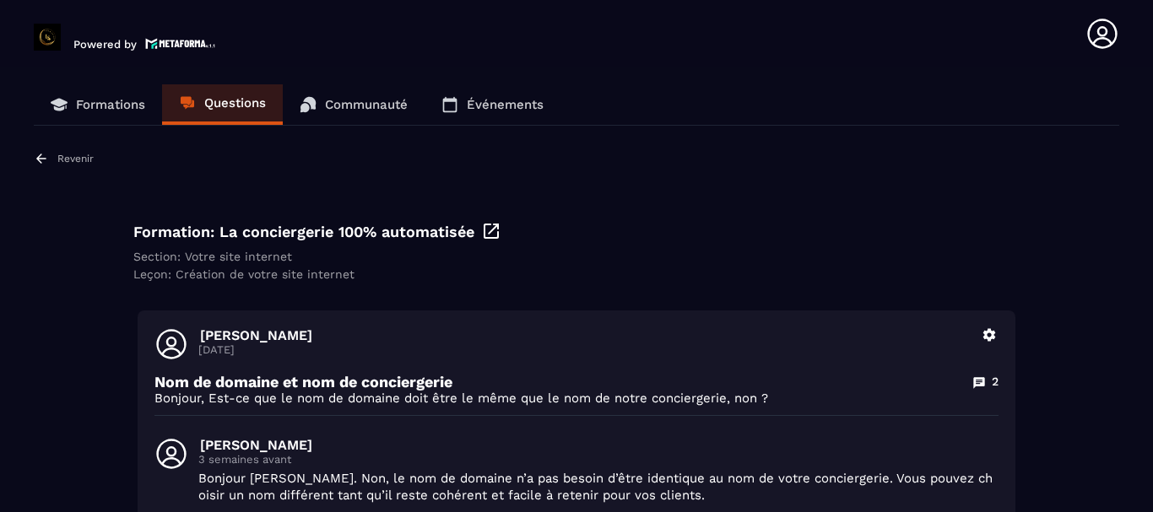
scroll to position [253, 0]
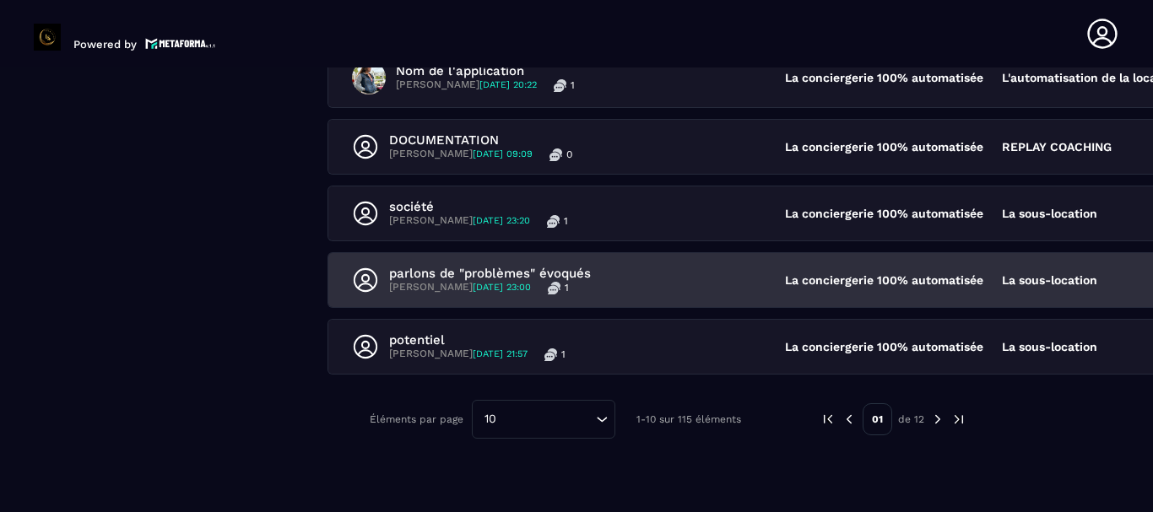
scroll to position [671, 0]
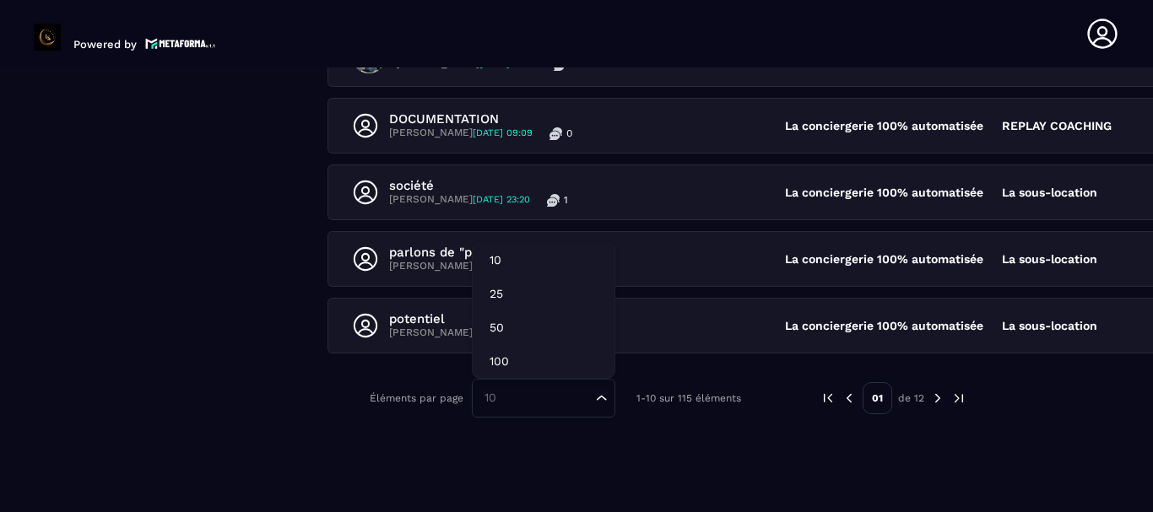
click at [554, 403] on input "Search for option" at bounding box center [535, 398] width 113 height 19
click at [549, 363] on p "100" at bounding box center [544, 361] width 108 height 17
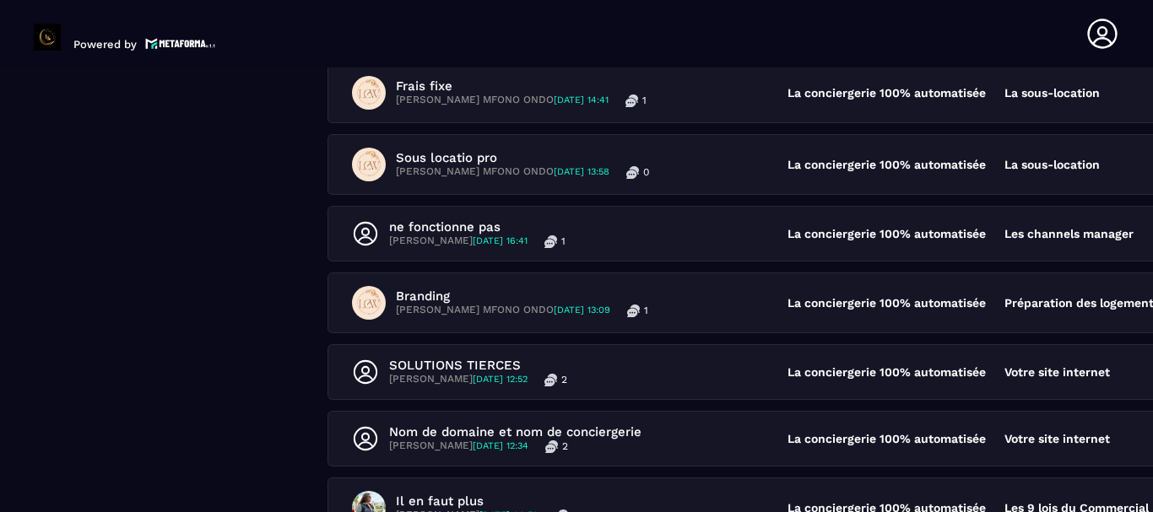
scroll to position [2190, 0]
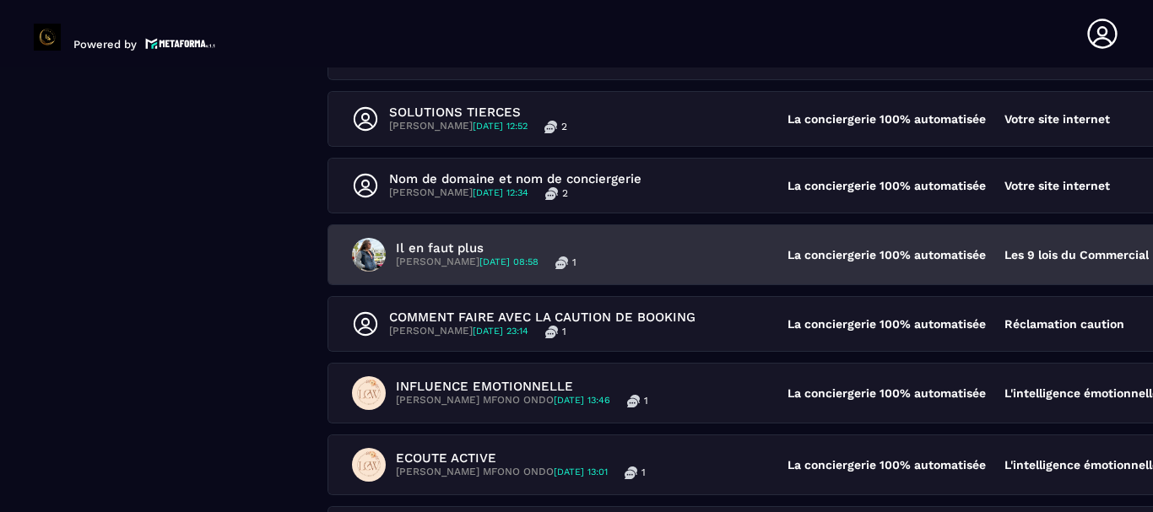
click at [685, 249] on div "Il en faut plus [PERSON_NAME] [DATE] 08:58 1" at bounding box center [570, 255] width 436 height 34
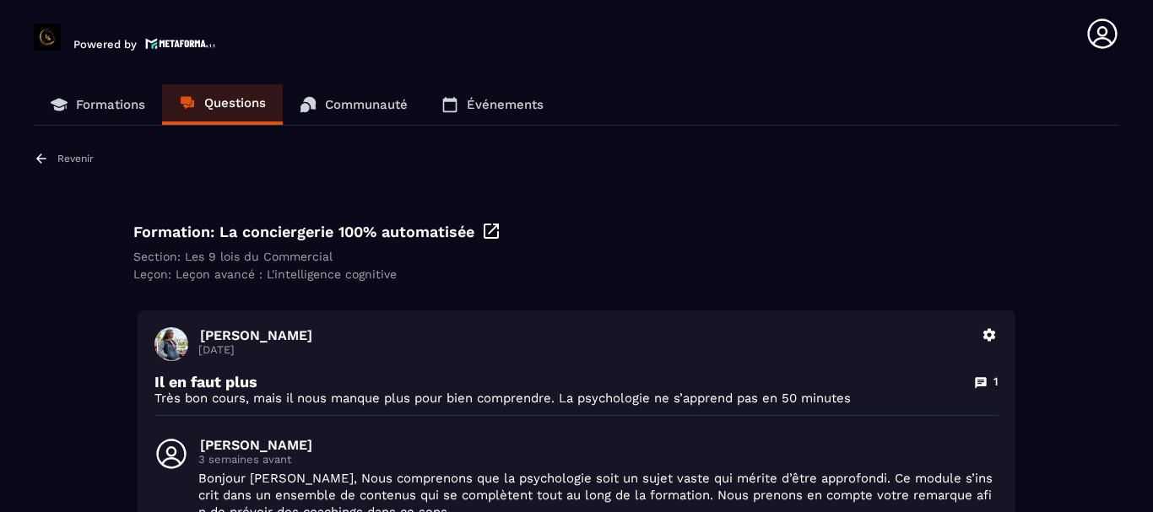
scroll to position [253, 0]
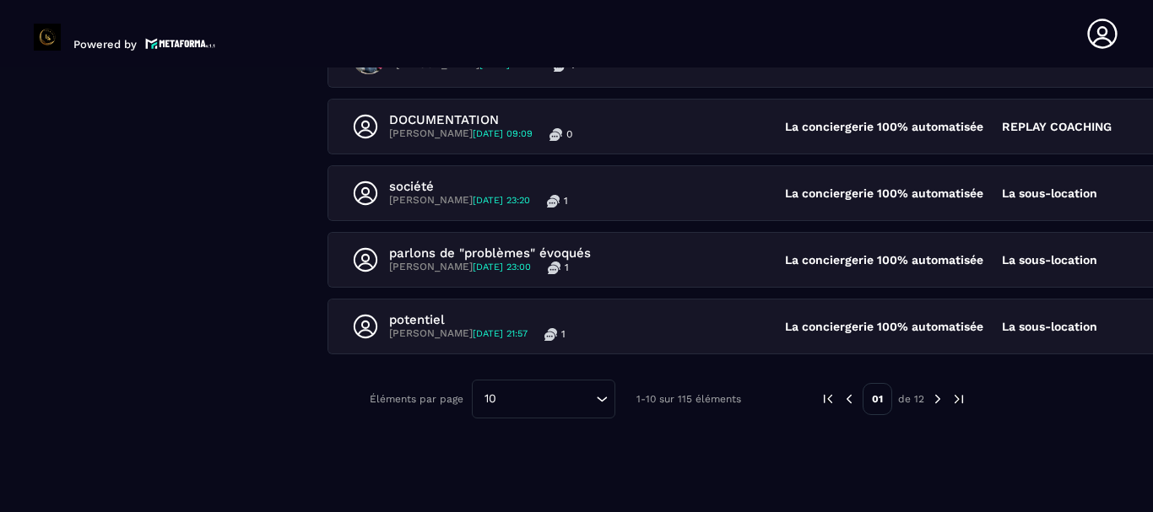
scroll to position [671, 0]
click at [549, 409] on div "10 Loading..." at bounding box center [543, 398] width 143 height 39
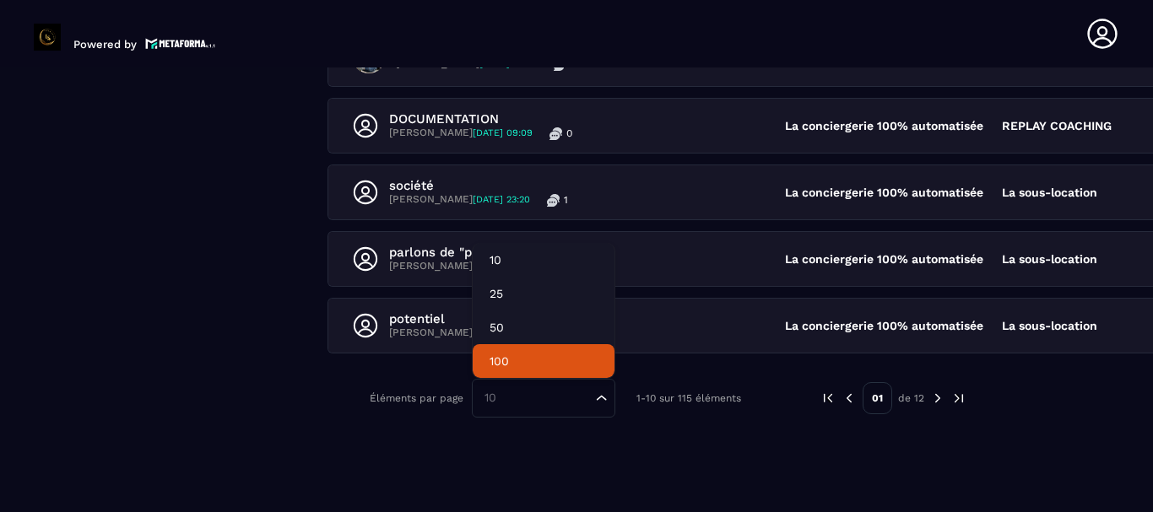
click at [523, 360] on p "100" at bounding box center [544, 361] width 108 height 17
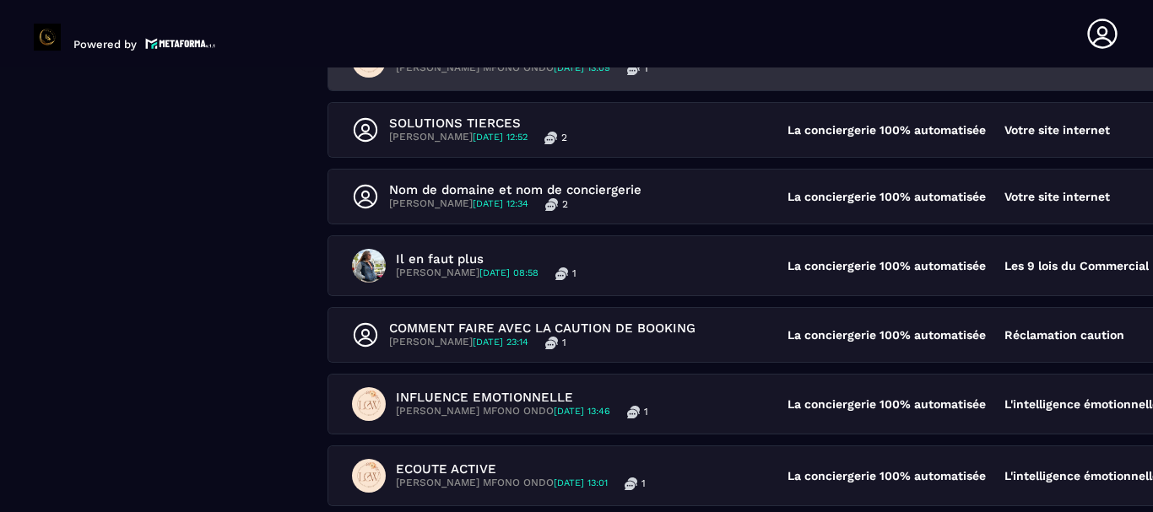
scroll to position [2190, 0]
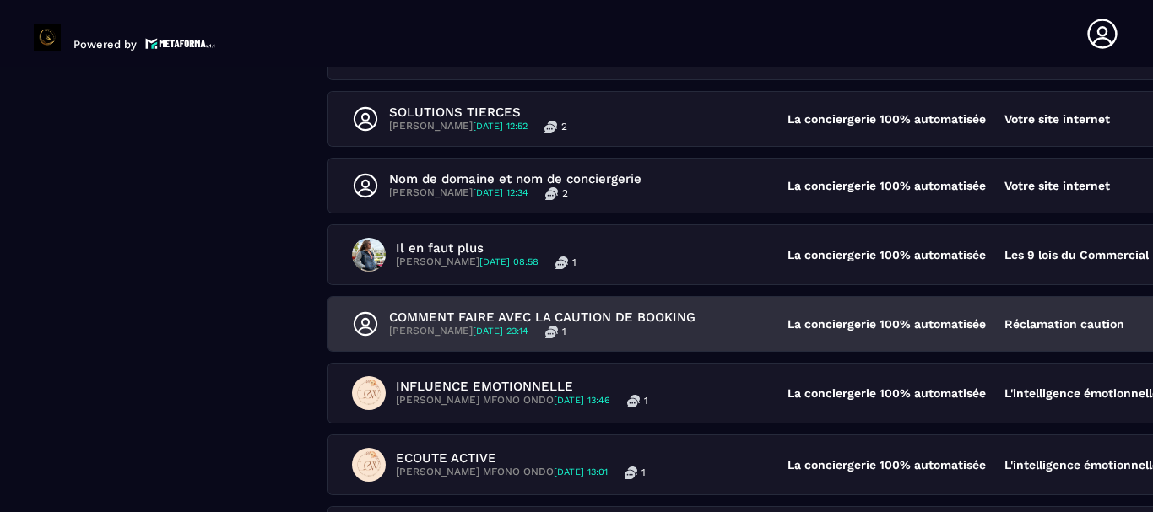
click at [649, 333] on div "[PERSON_NAME] [DATE] 23:14 1" at bounding box center [542, 332] width 306 height 14
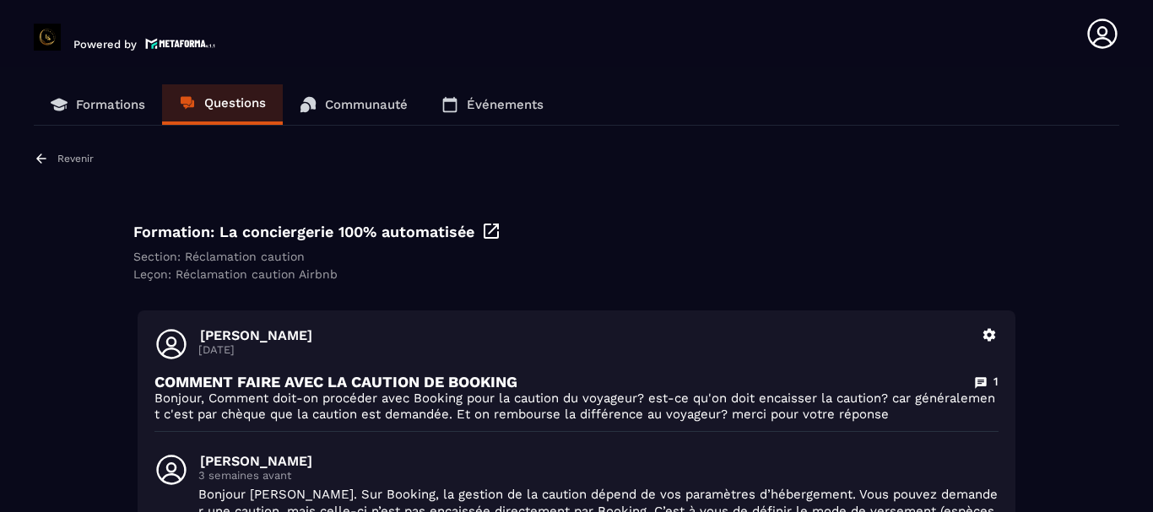
click at [66, 154] on p "Revenir" at bounding box center [75, 159] width 36 height 12
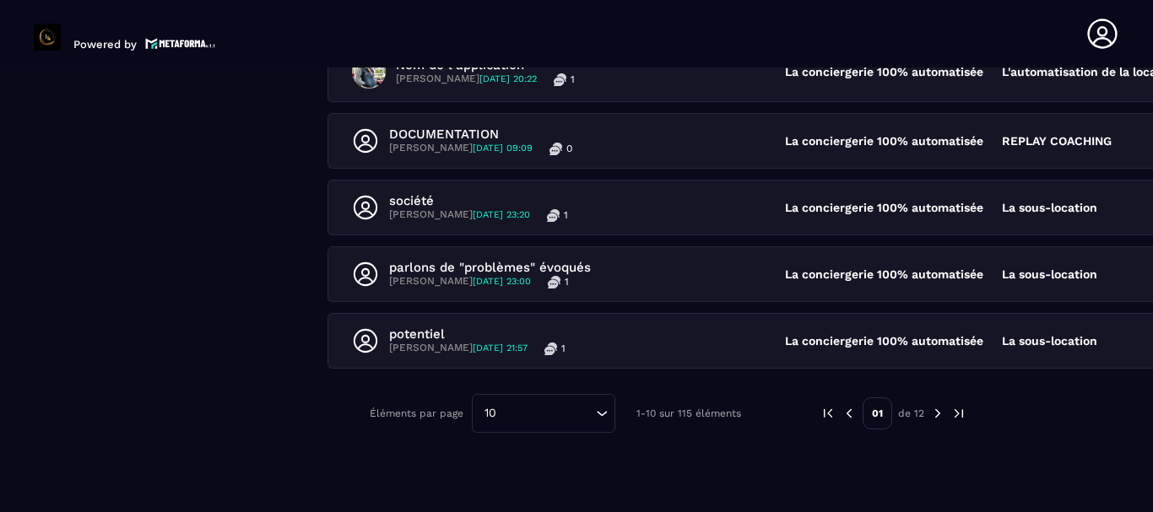
scroll to position [671, 0]
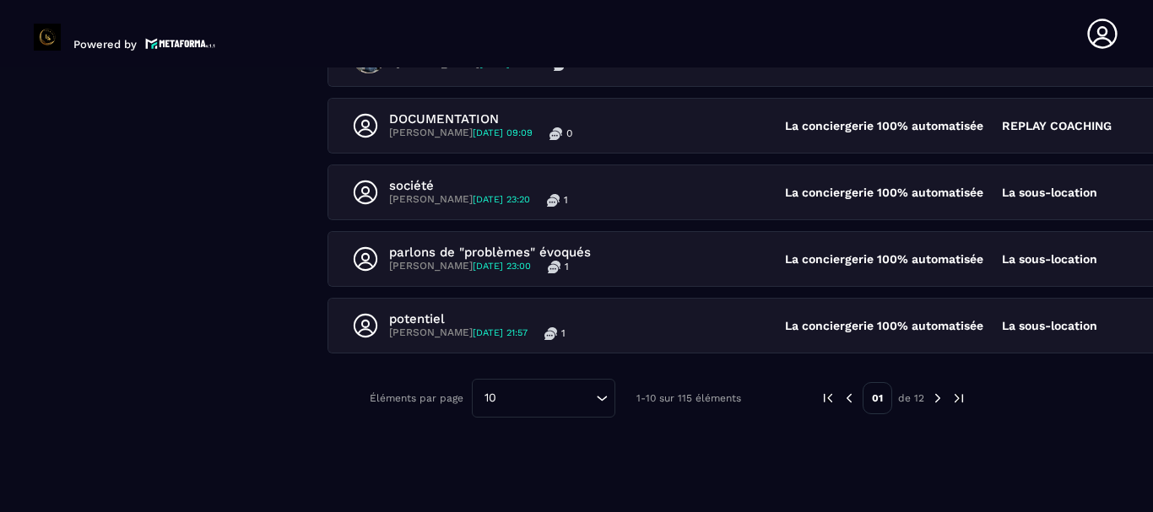
click at [517, 394] on input "Search for option" at bounding box center [546, 398] width 89 height 19
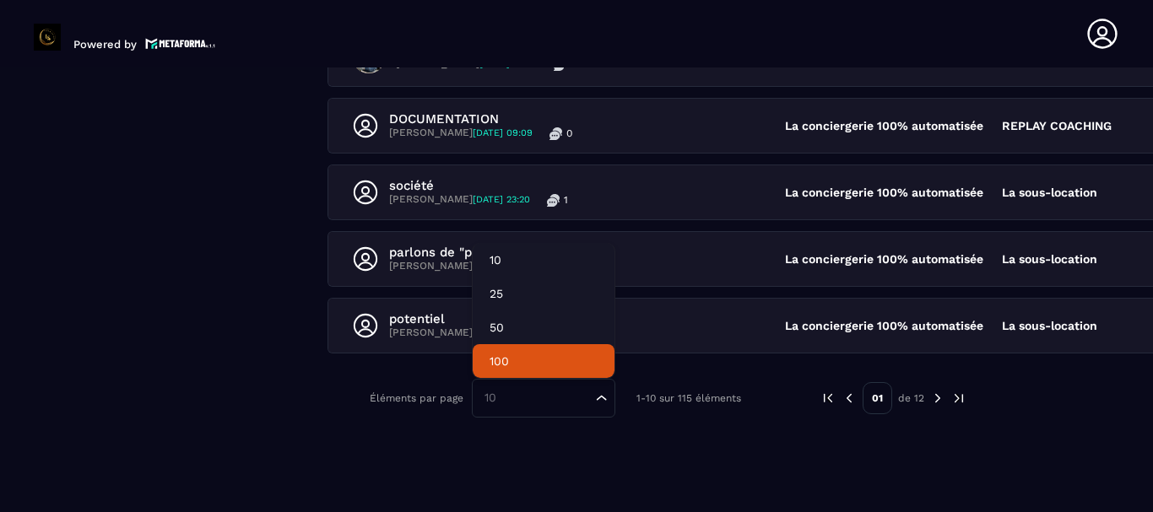
click at [500, 360] on p "100" at bounding box center [544, 361] width 108 height 17
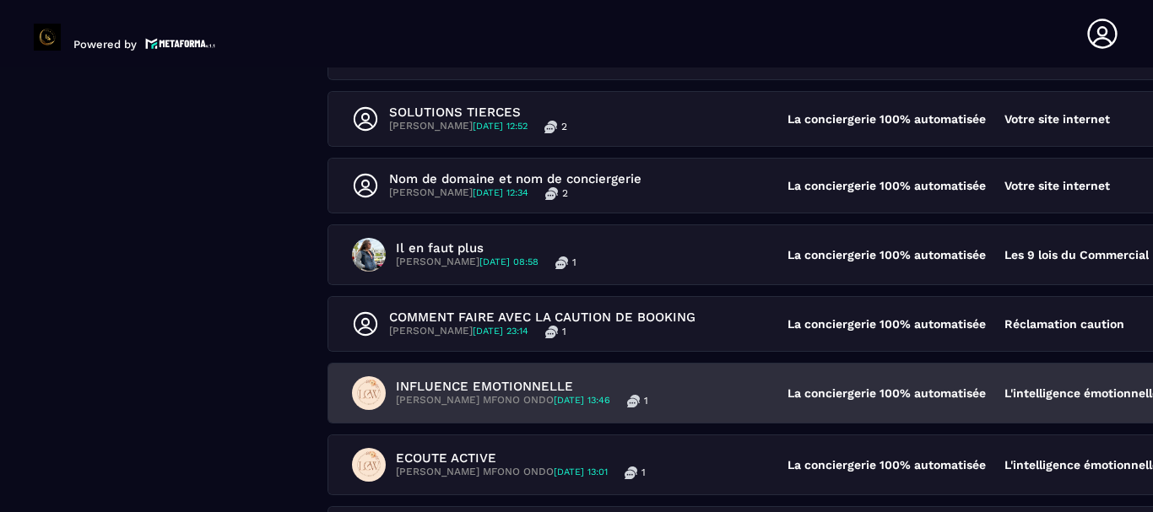
scroll to position [2443, 0]
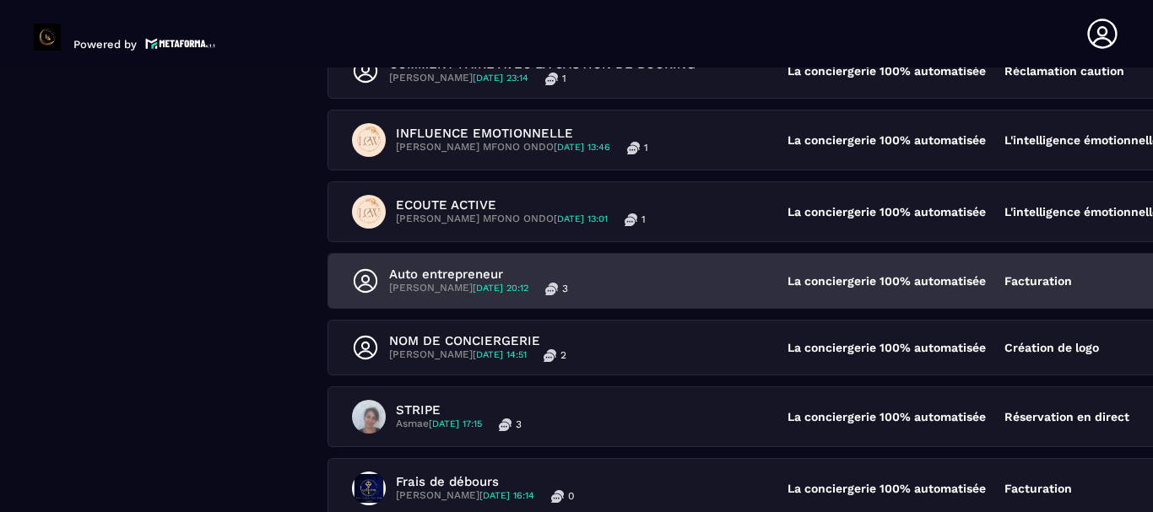
click at [644, 283] on div "Auto entrepreneur [PERSON_NAME] [DATE] 20:12 3" at bounding box center [570, 281] width 436 height 29
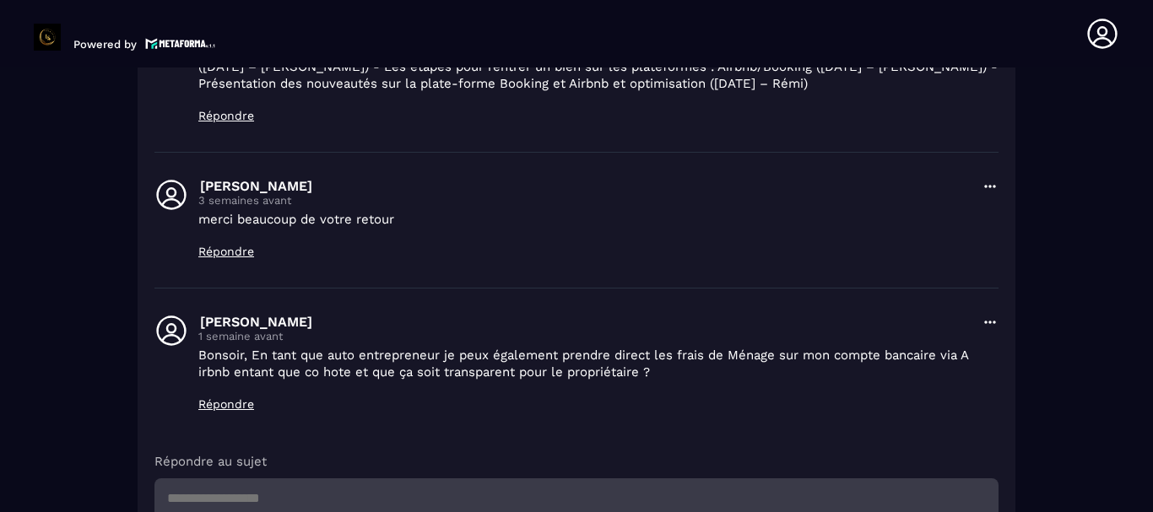
scroll to position [650, 0]
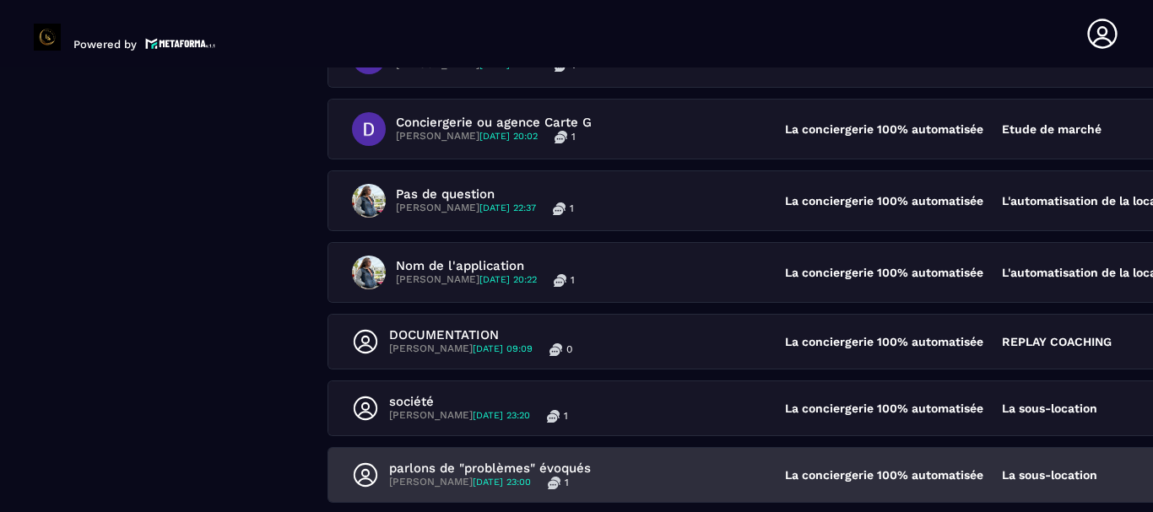
scroll to position [671, 0]
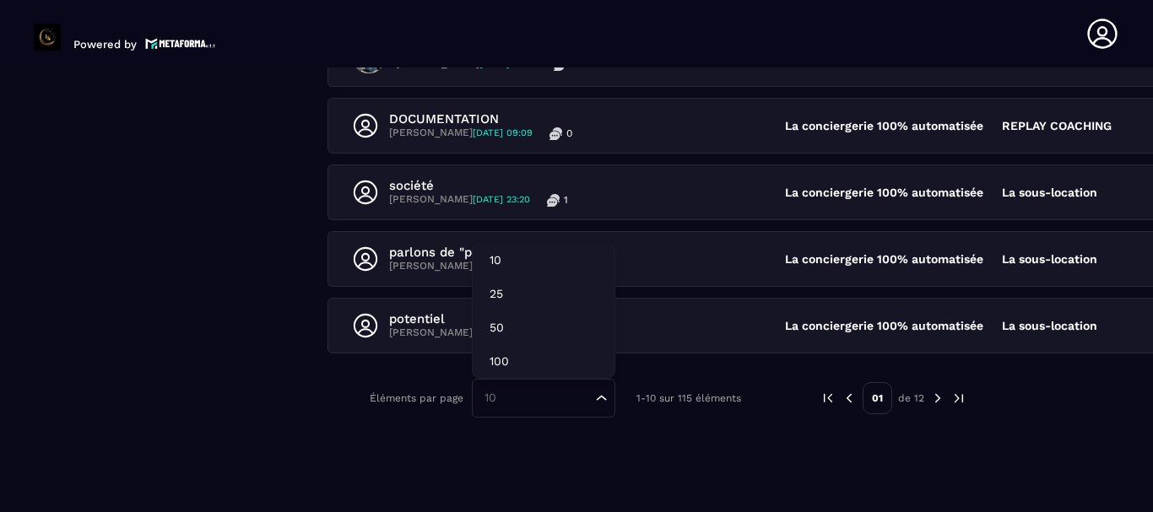
click at [556, 388] on div "10 Loading..." at bounding box center [543, 398] width 143 height 39
click at [535, 369] on p "100" at bounding box center [544, 361] width 108 height 17
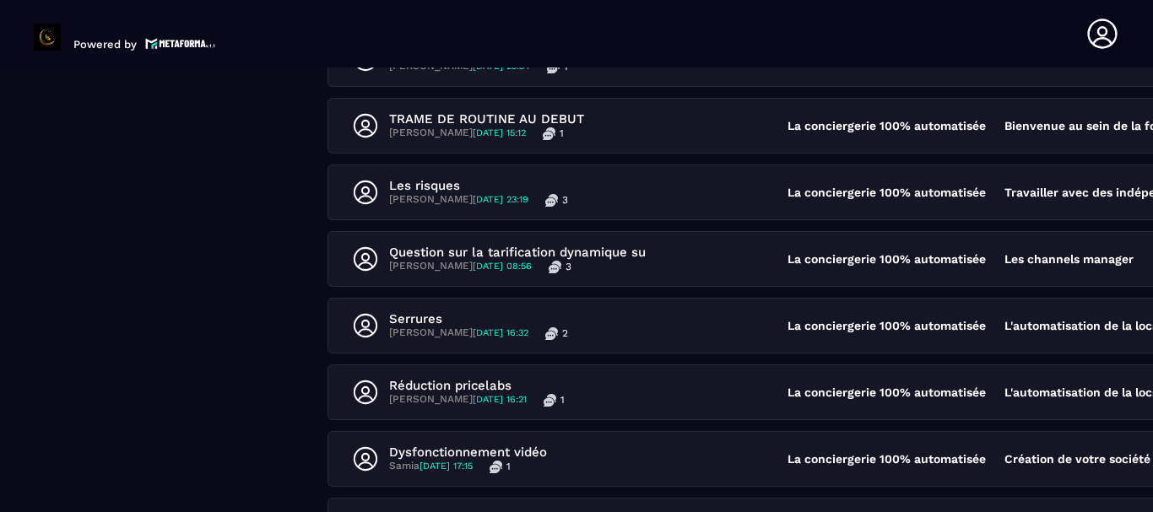
scroll to position [5482, 0]
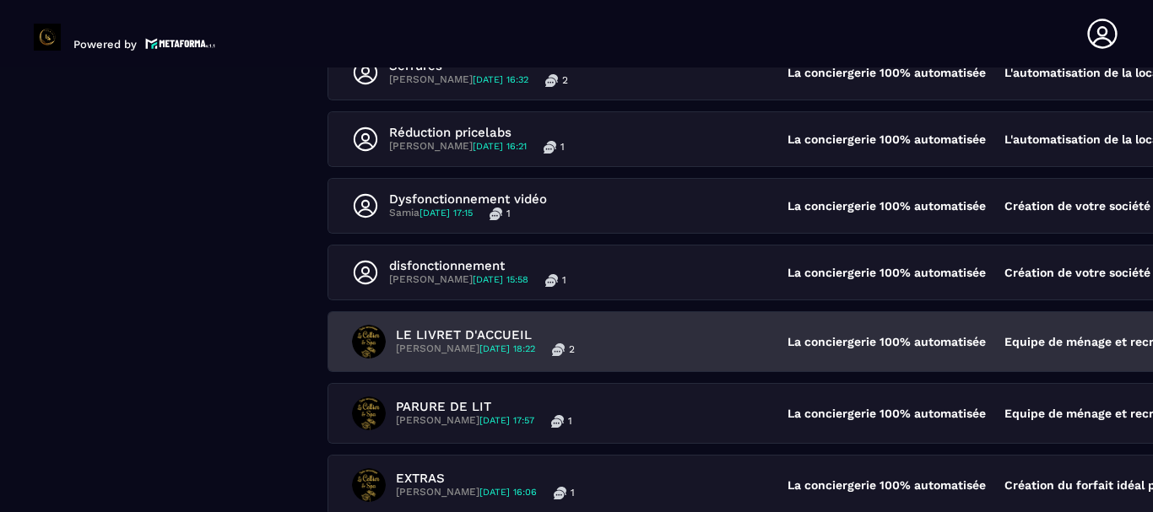
click at [682, 326] on div "LE LIVRET D'ACCUEIL [PERSON_NAME] [DATE] 18:22 2" at bounding box center [570, 342] width 436 height 34
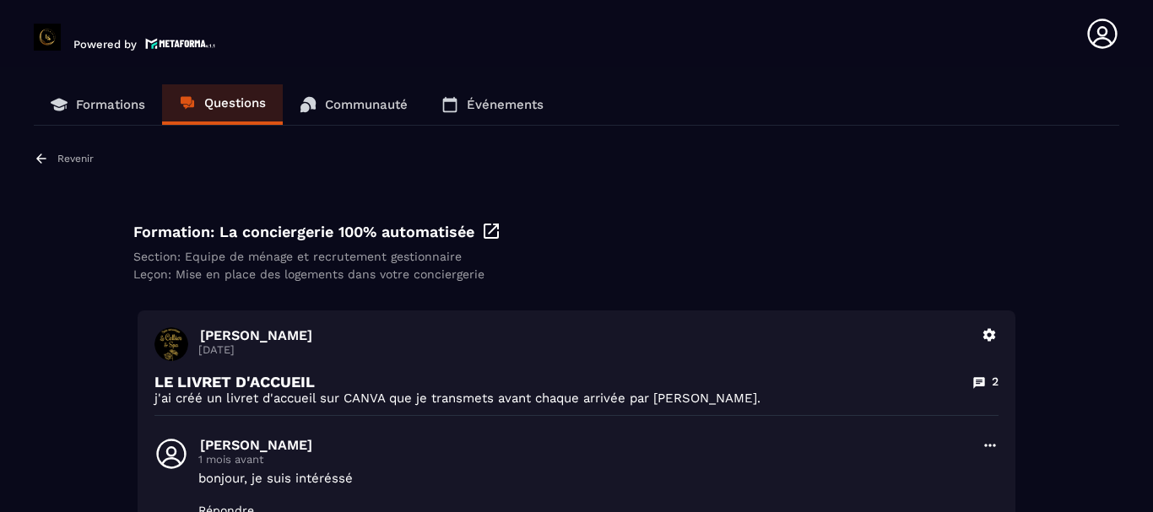
click at [65, 151] on div "Revenir" at bounding box center [64, 158] width 60 height 15
